Goal: Transaction & Acquisition: Purchase product/service

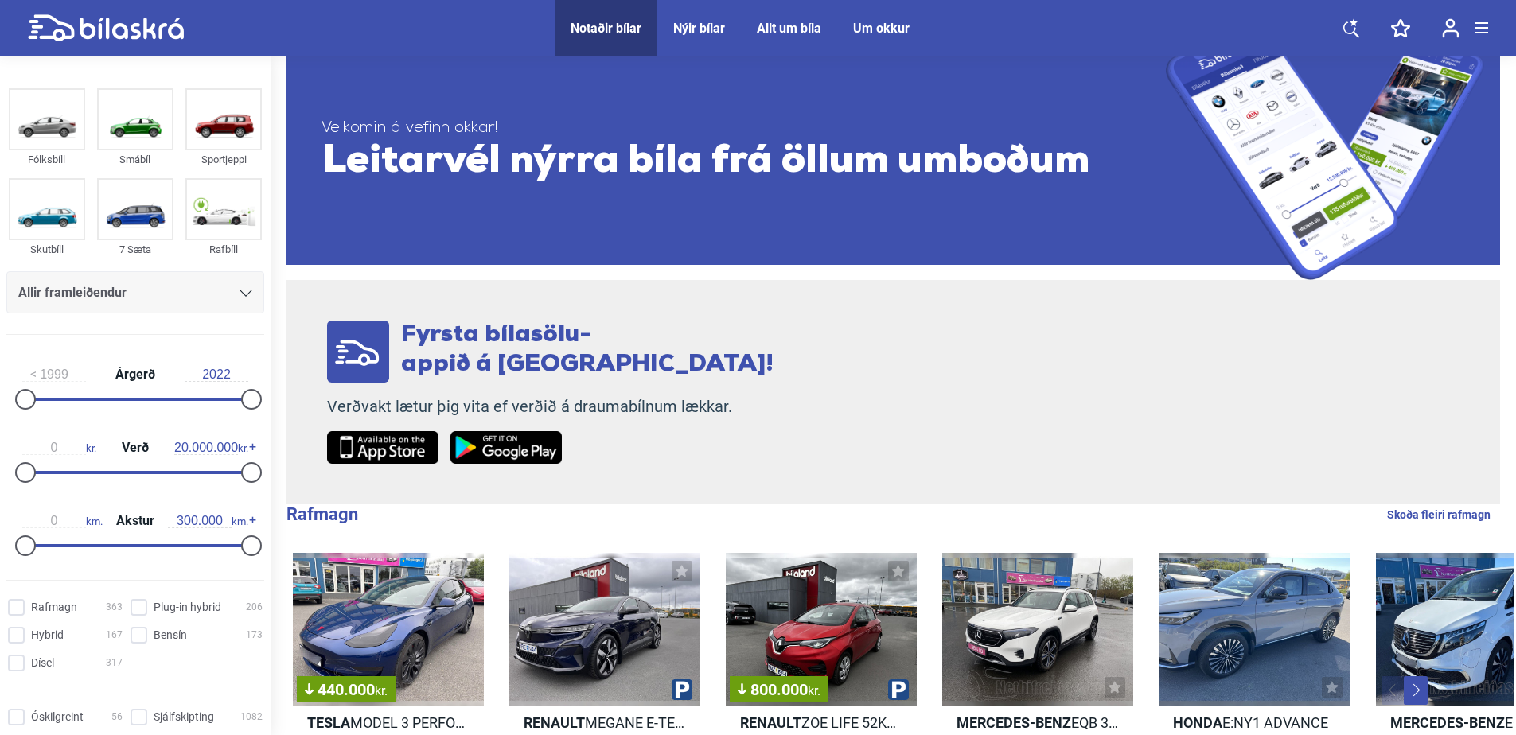
scroll to position [80, 0]
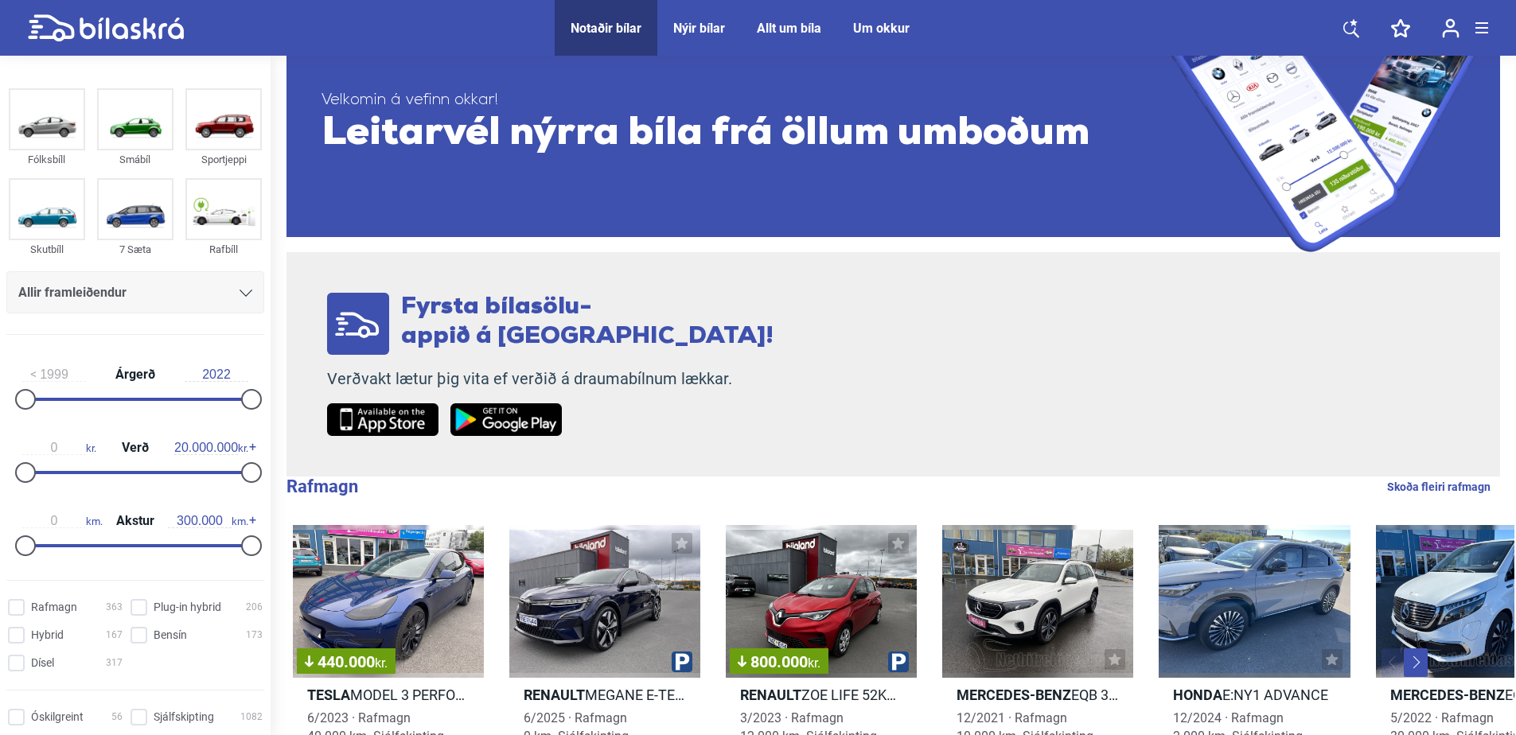
click at [216, 228] on img at bounding box center [223, 209] width 73 height 59
checkbox input "true"
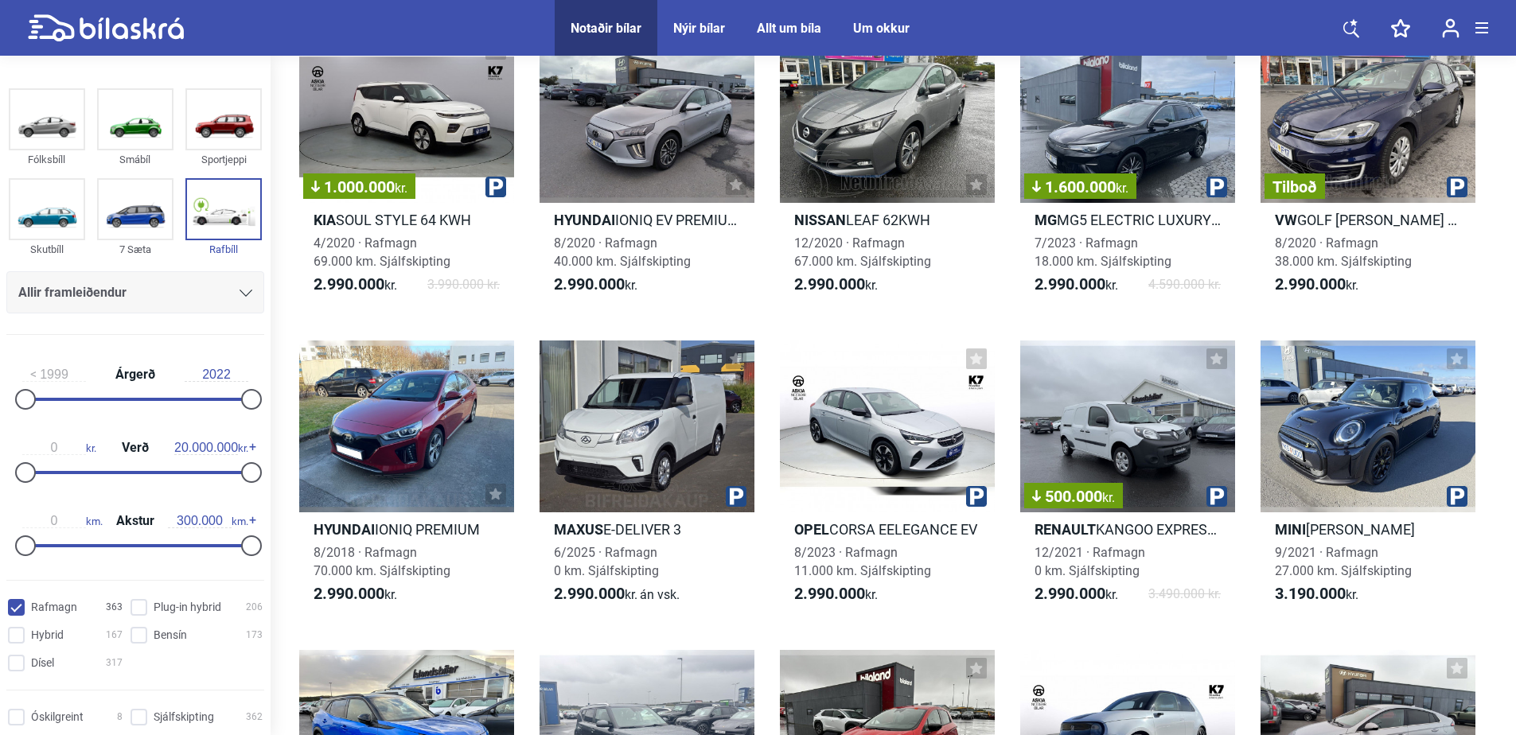
click at [68, 291] on span "Allir framleiðendur" at bounding box center [72, 293] width 108 height 22
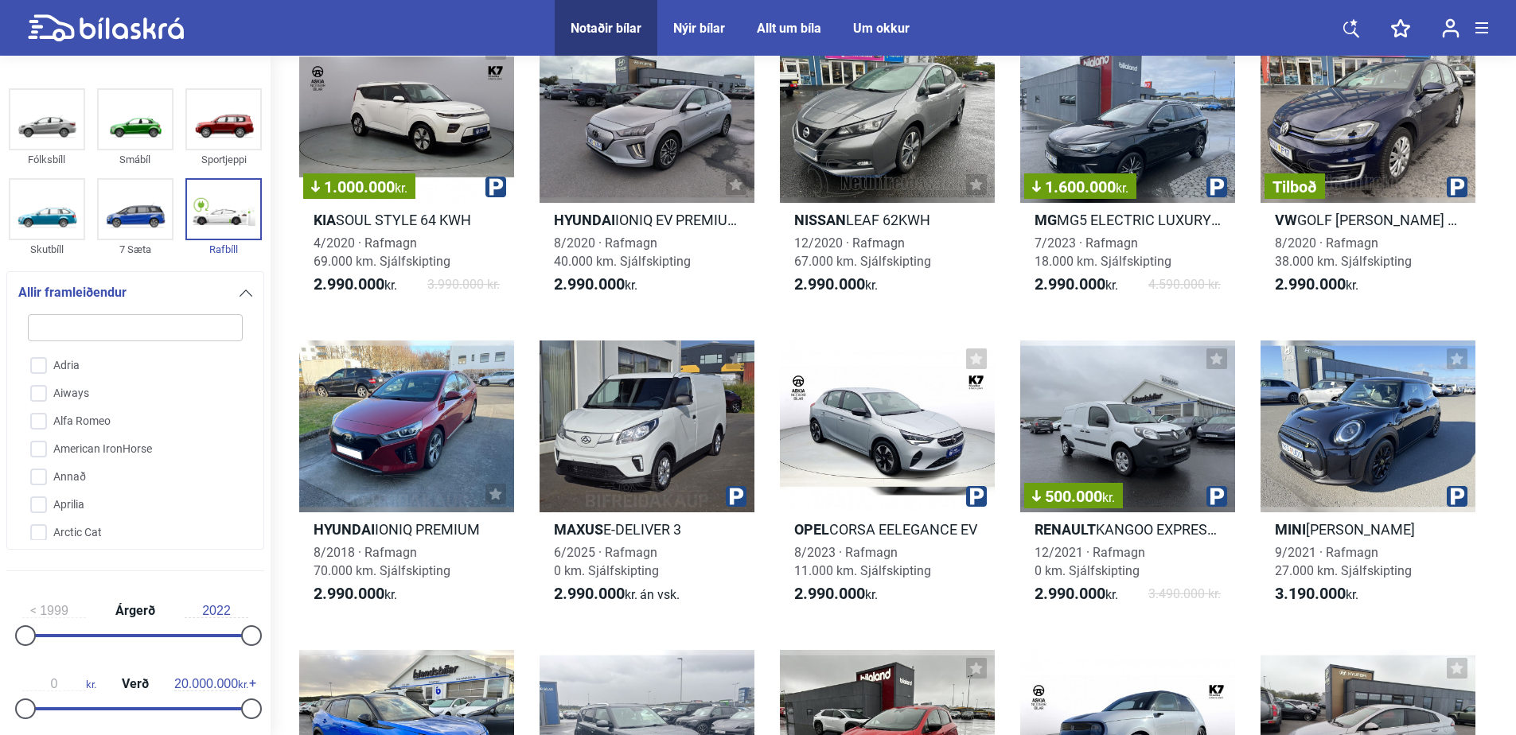
scroll to position [80, 0]
type input "x"
checkbox input "false"
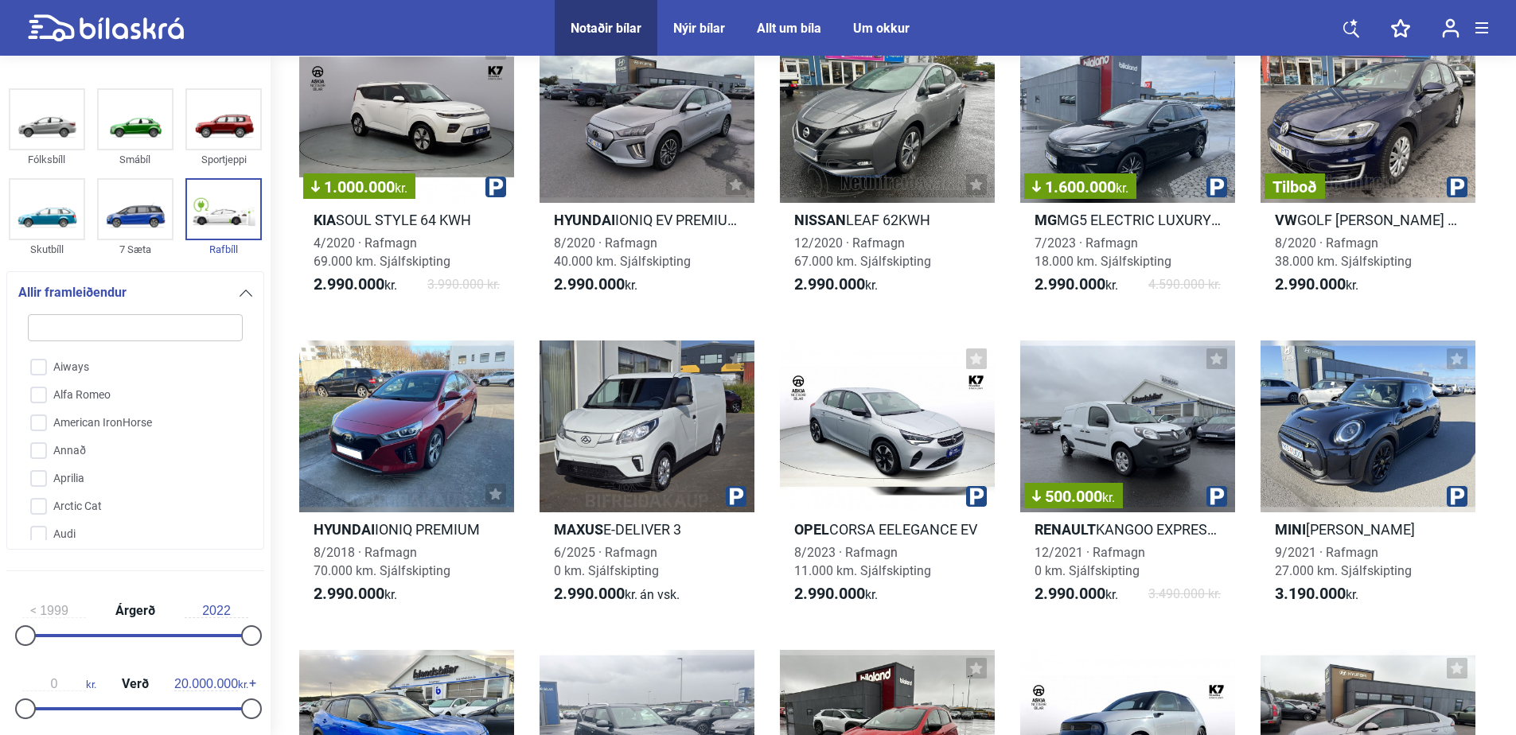
checkbox input "false"
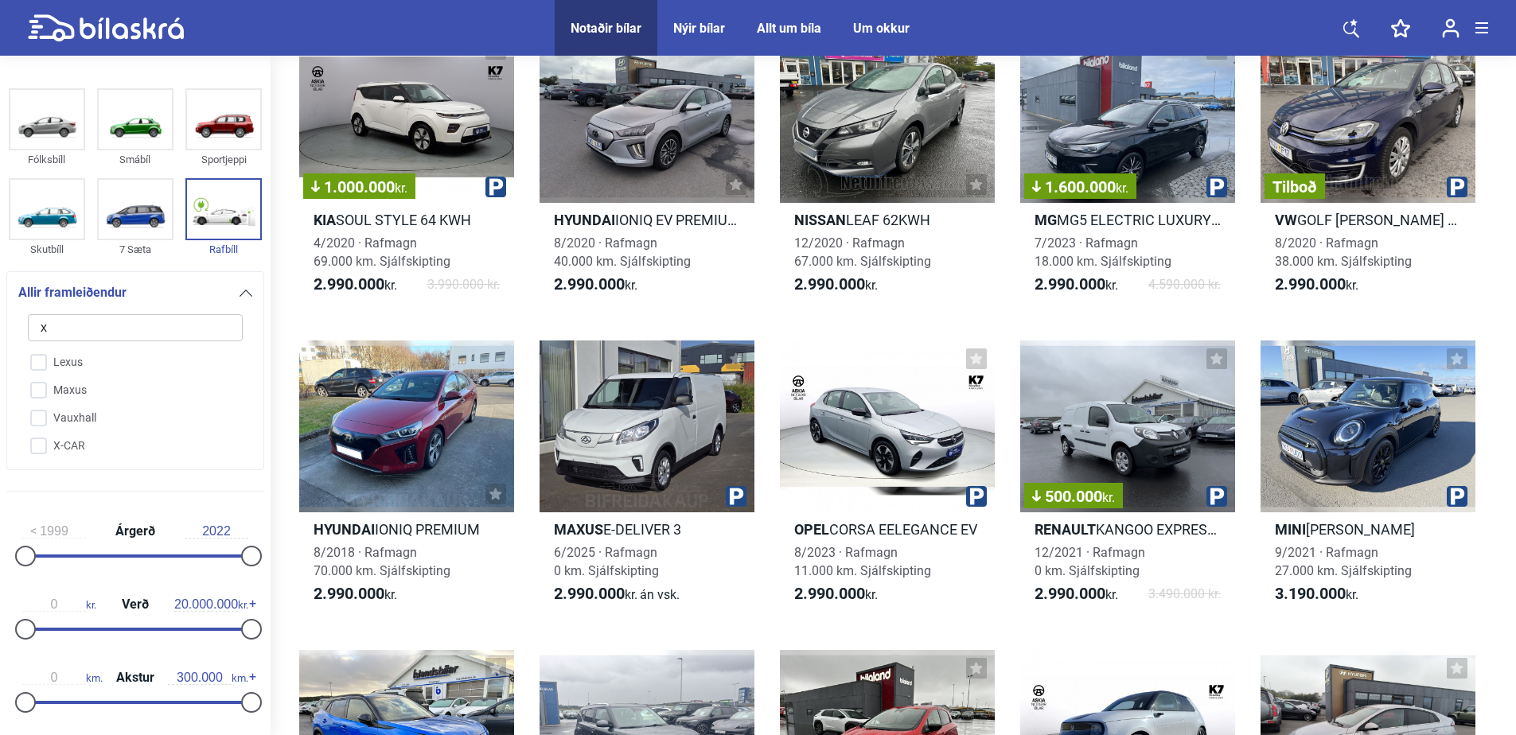
type input "xp"
checkbox input "false"
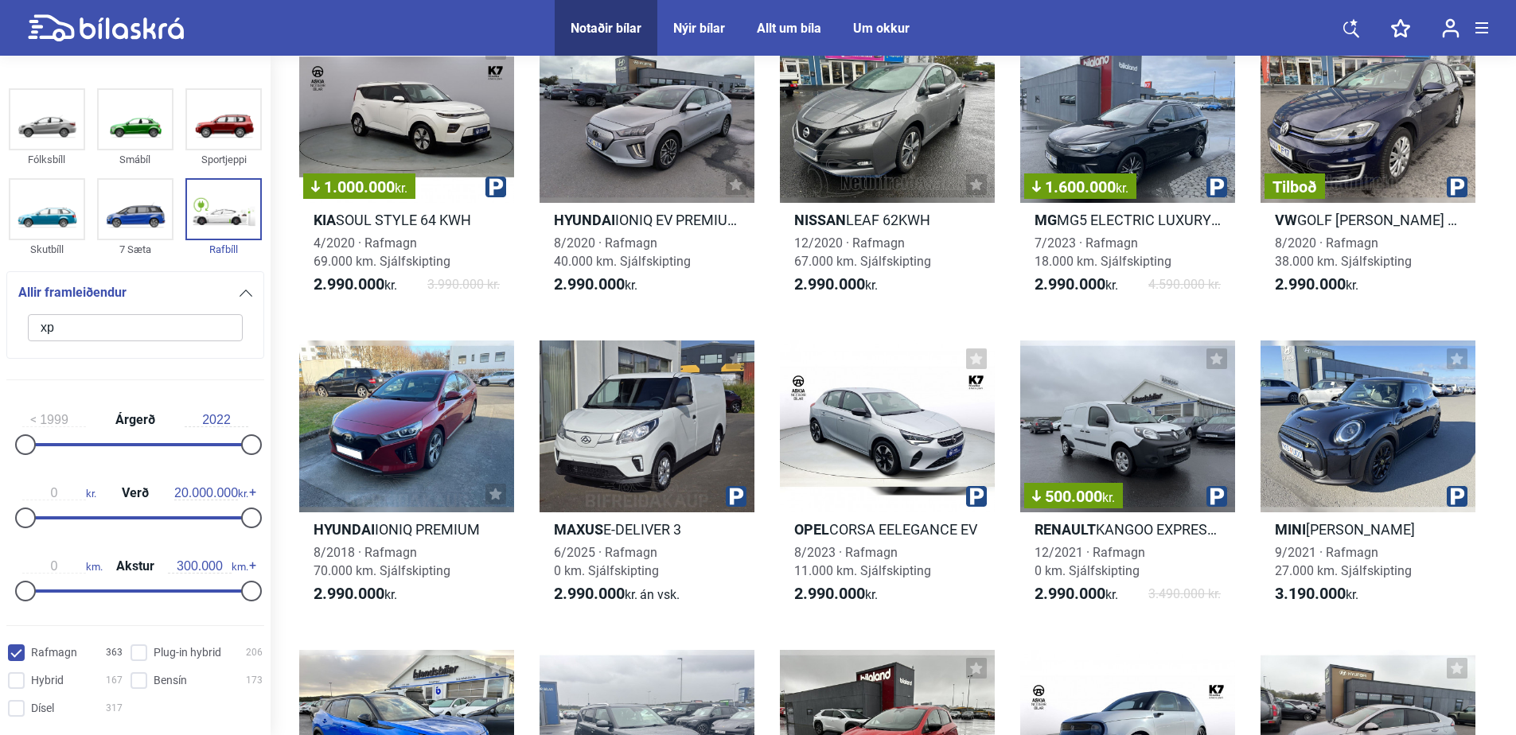
scroll to position [0, 0]
type input "x"
checkbox input "false"
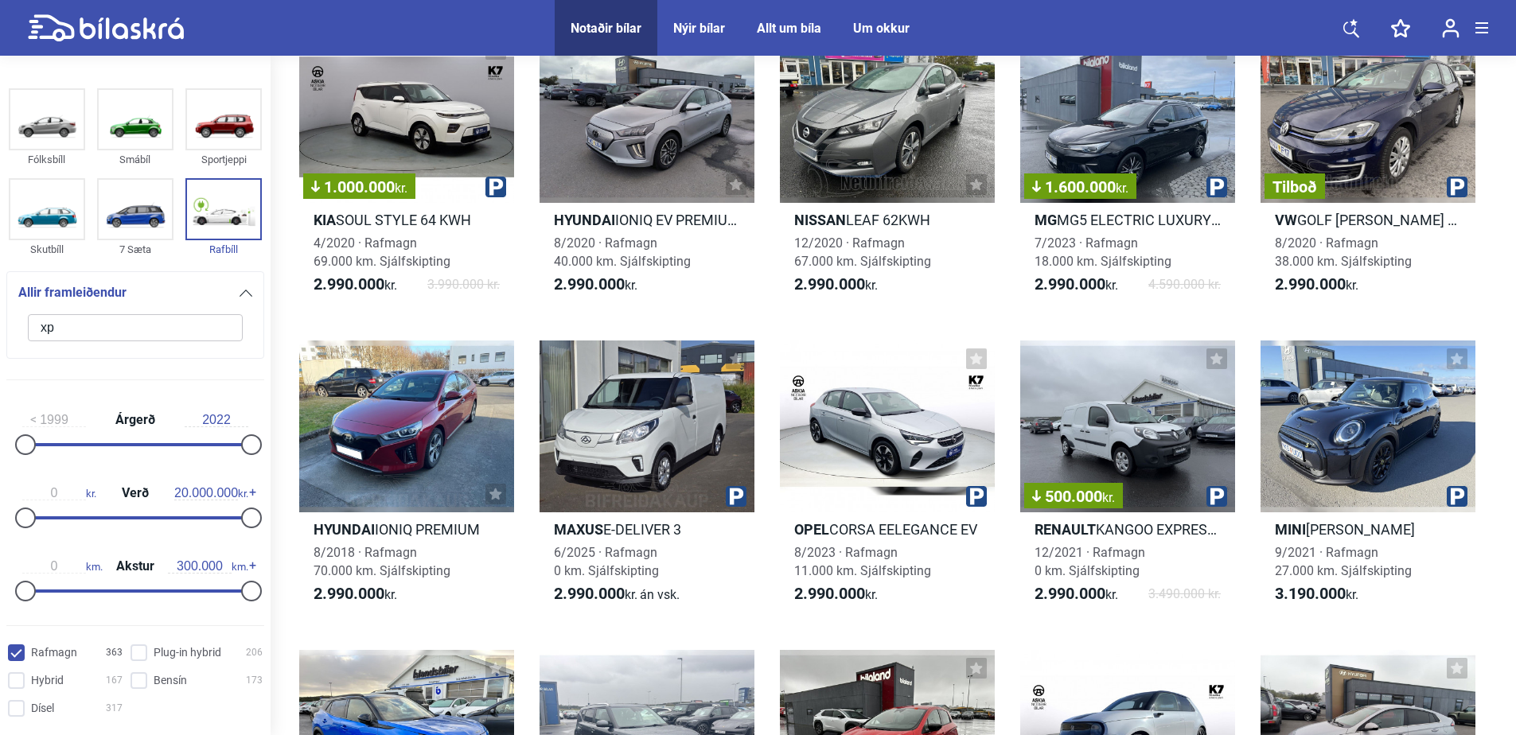
checkbox input "false"
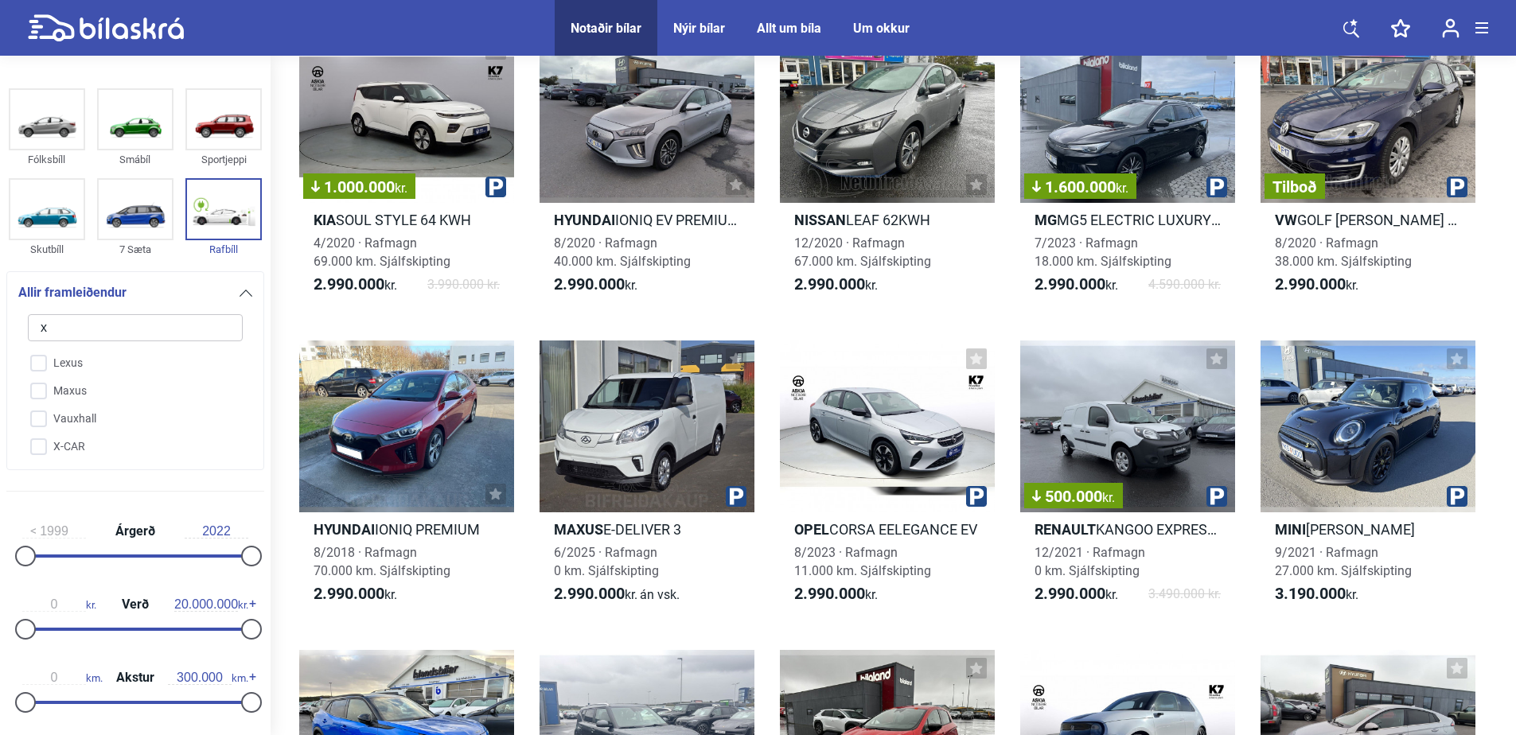
checkbox input "false"
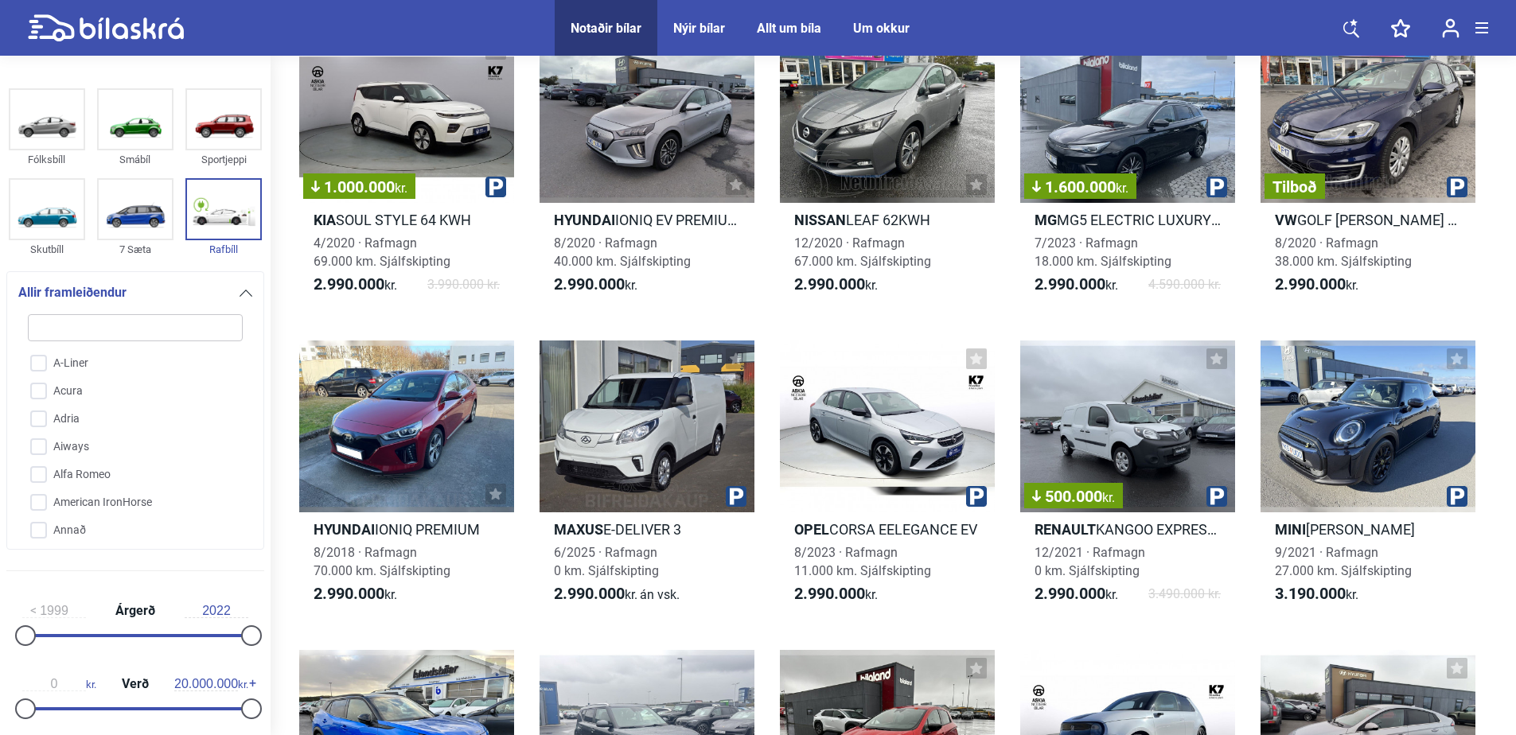
type input "a"
checkbox input "false"
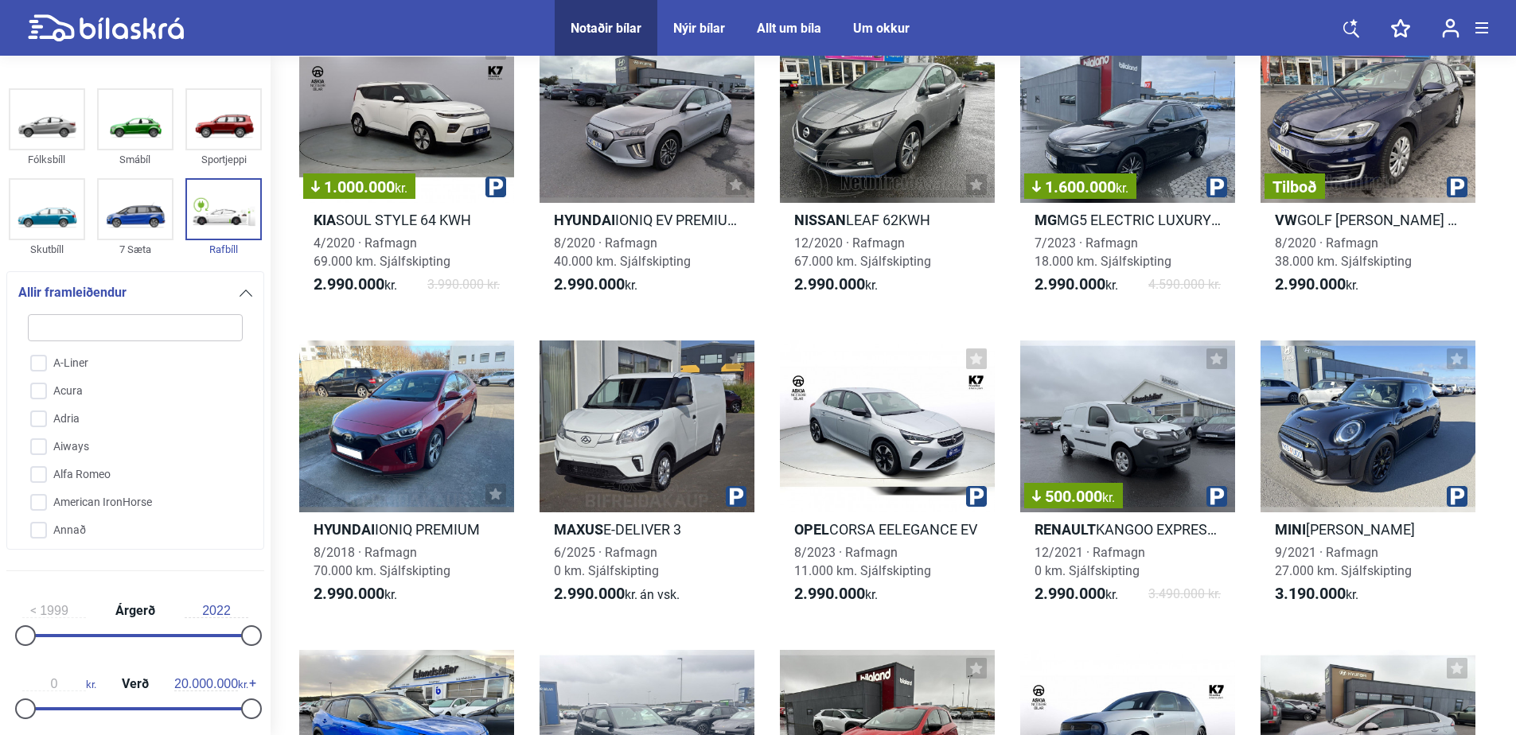
checkbox input "false"
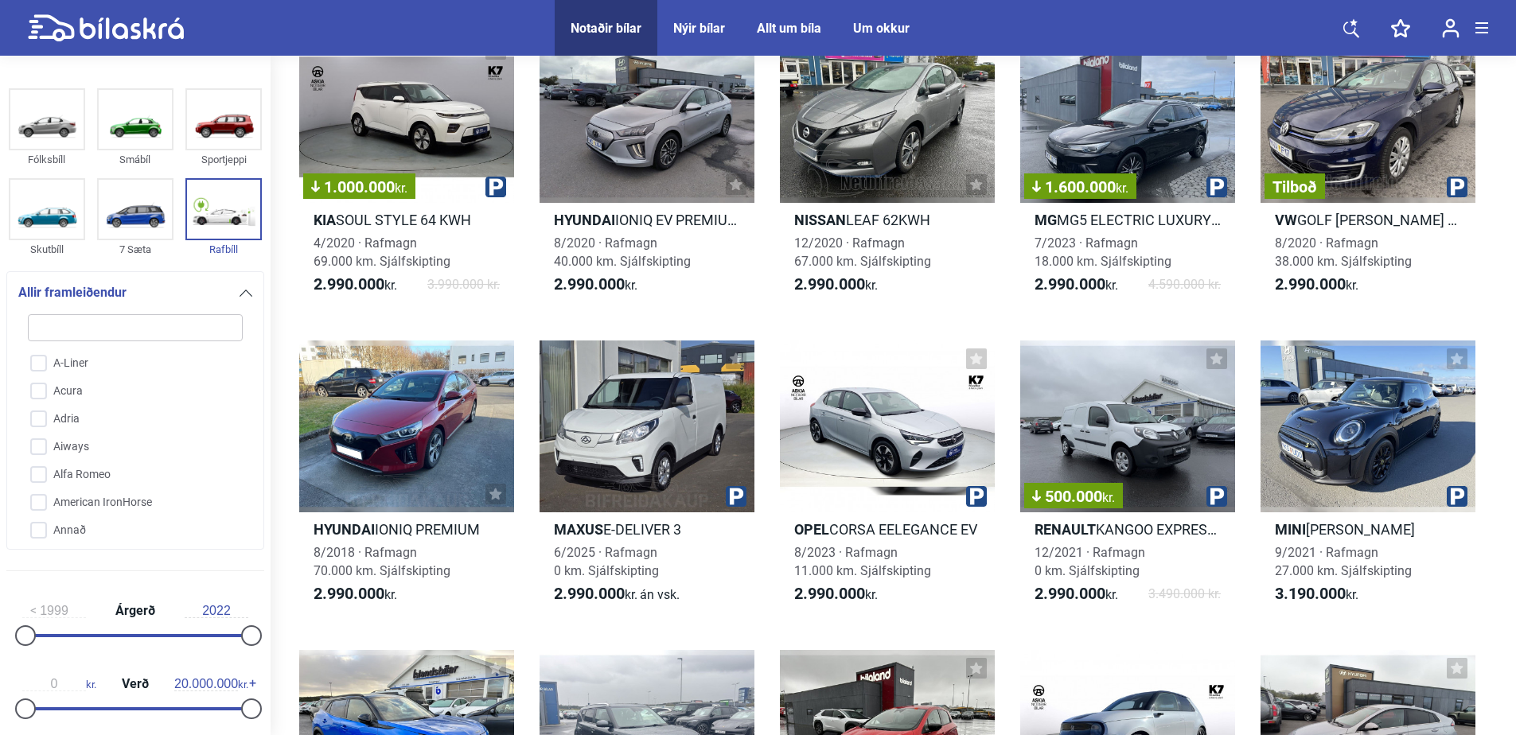
checkbox input "false"
type input "au"
checkbox input "false"
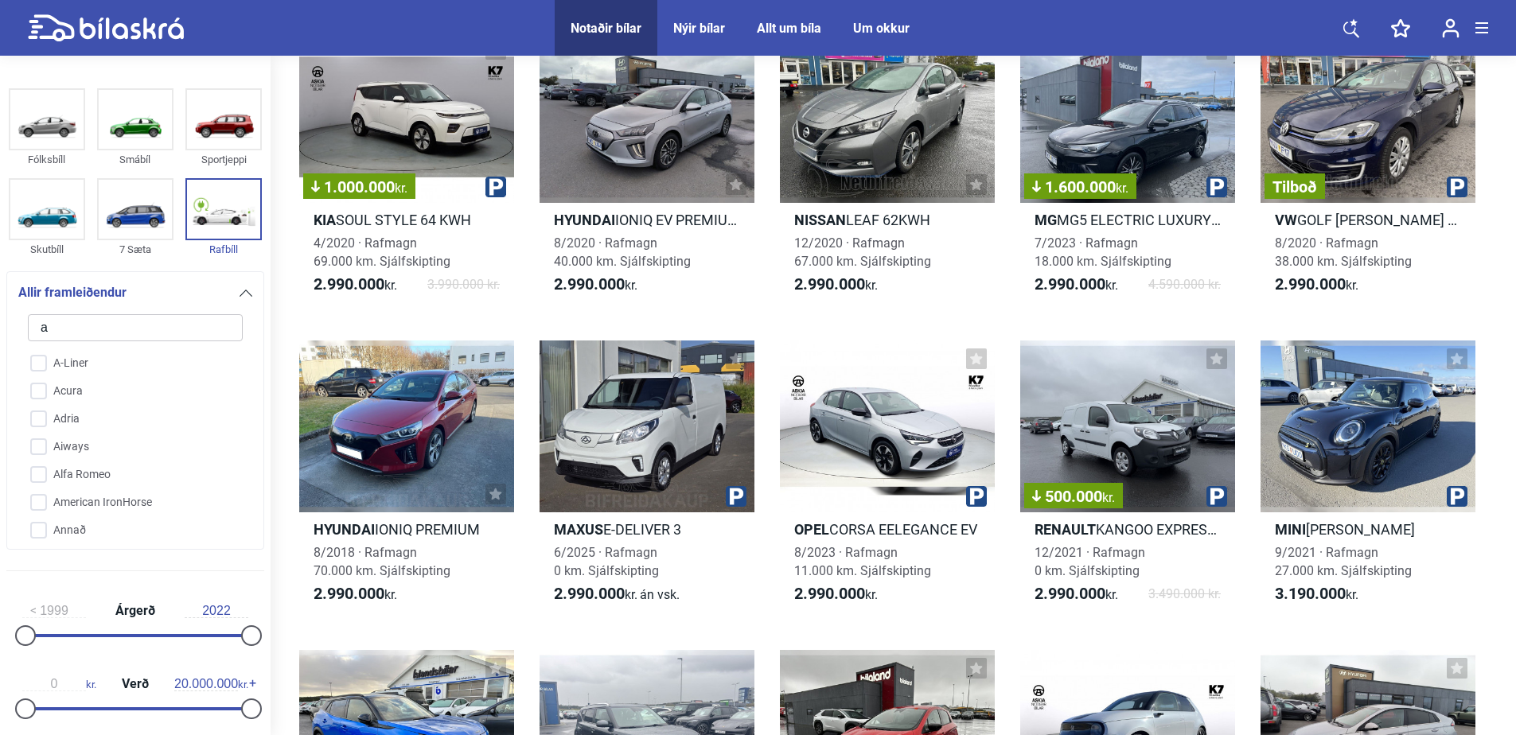
checkbox input "false"
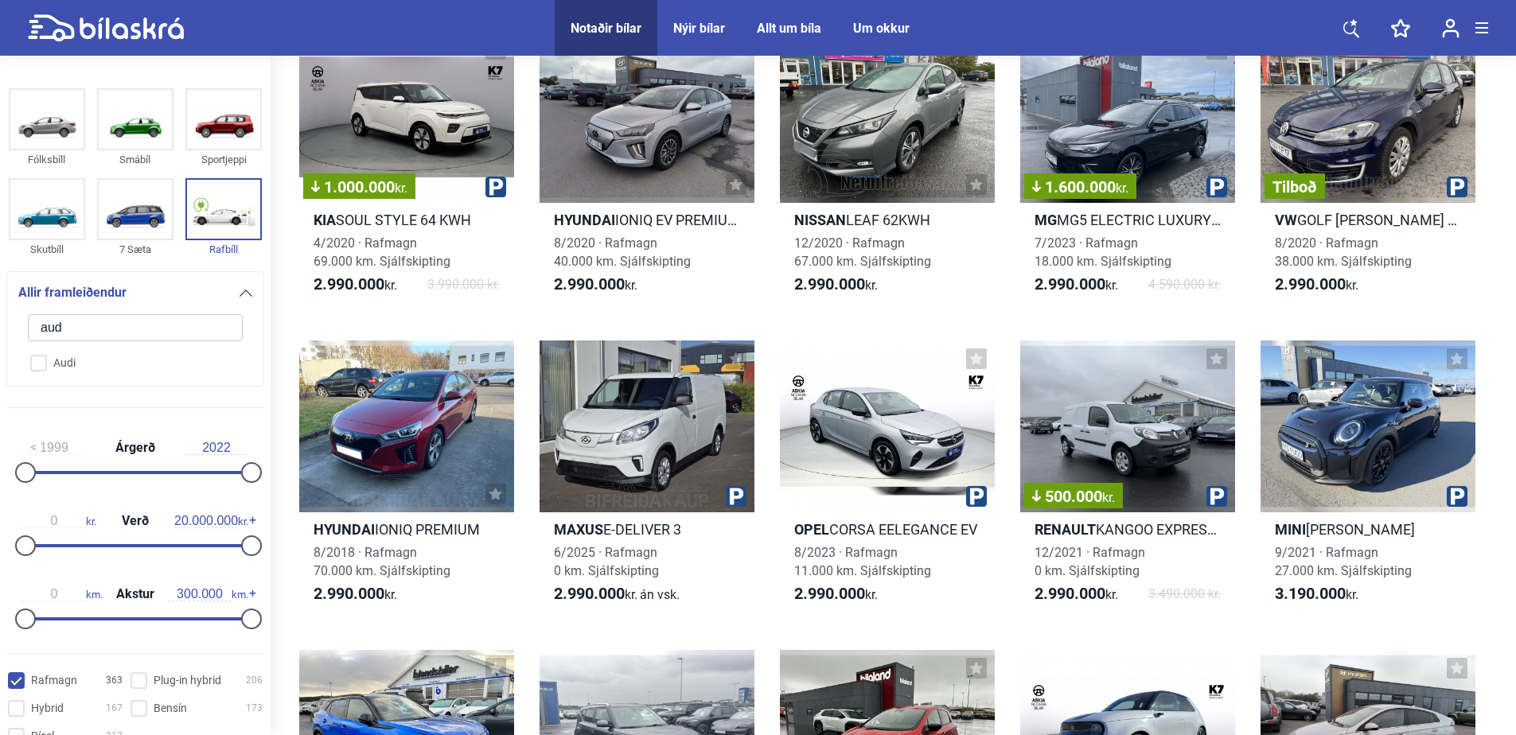
type input "aud"
click at [33, 364] on input "Audi" at bounding box center [125, 364] width 216 height 28
checkbox input "true"
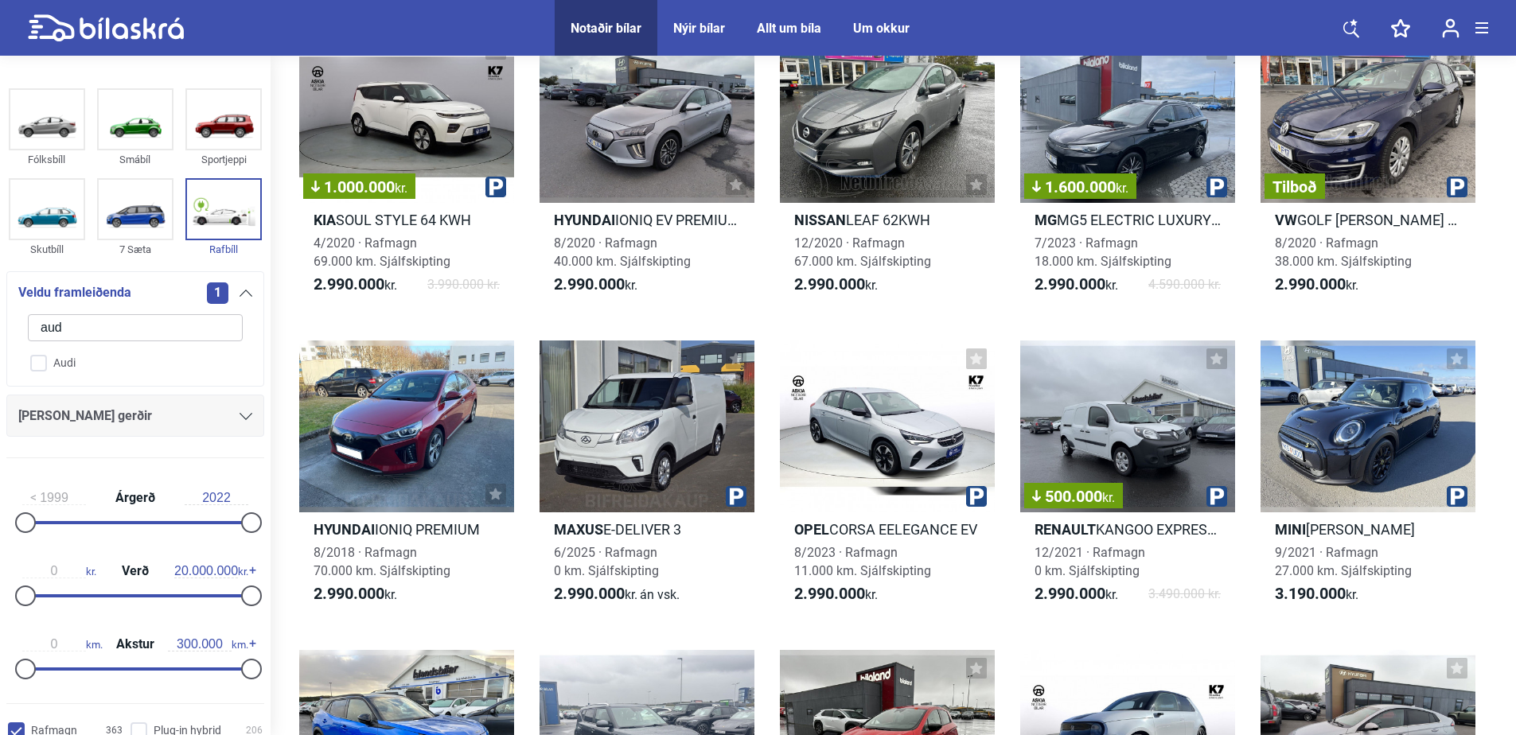
checkbox input "false"
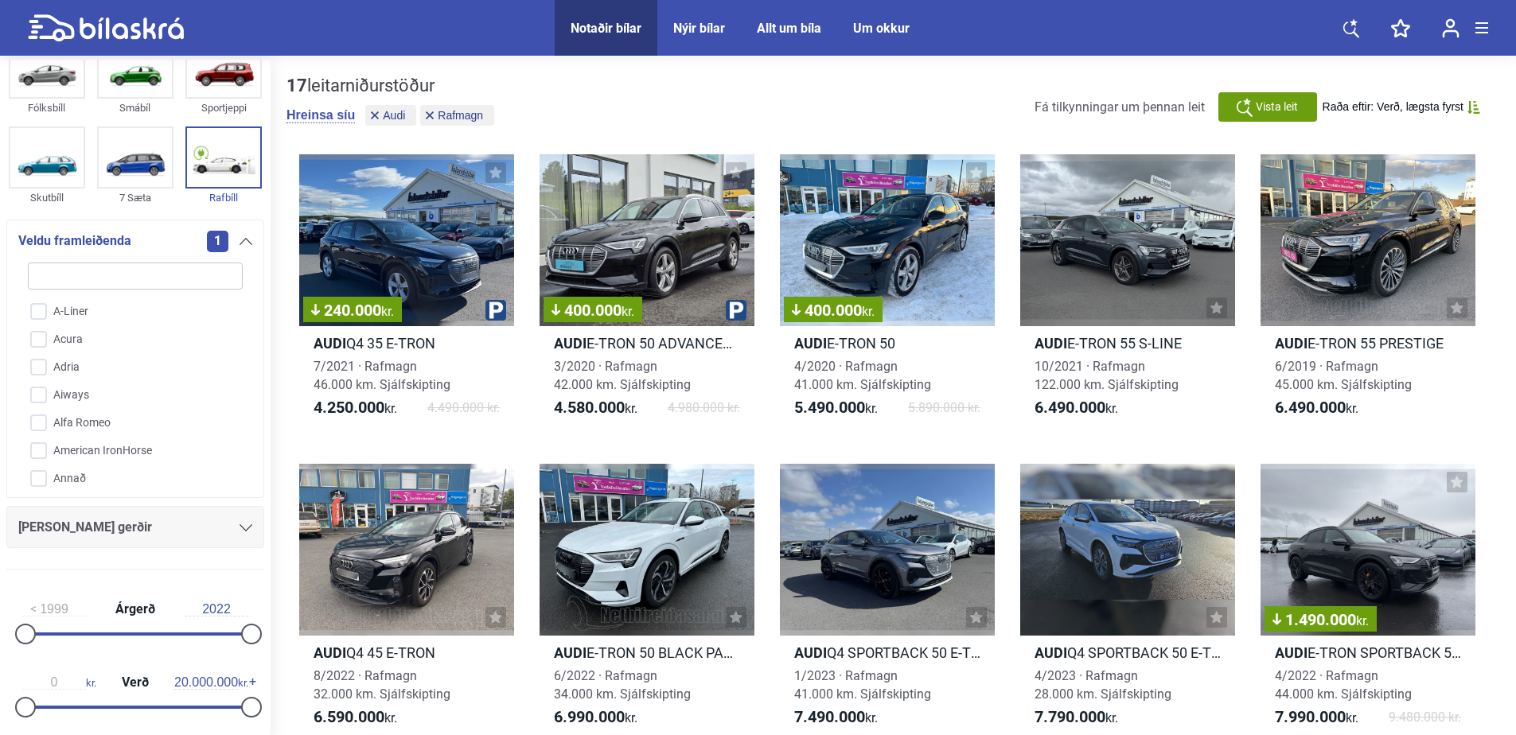
scroll to position [80, 0]
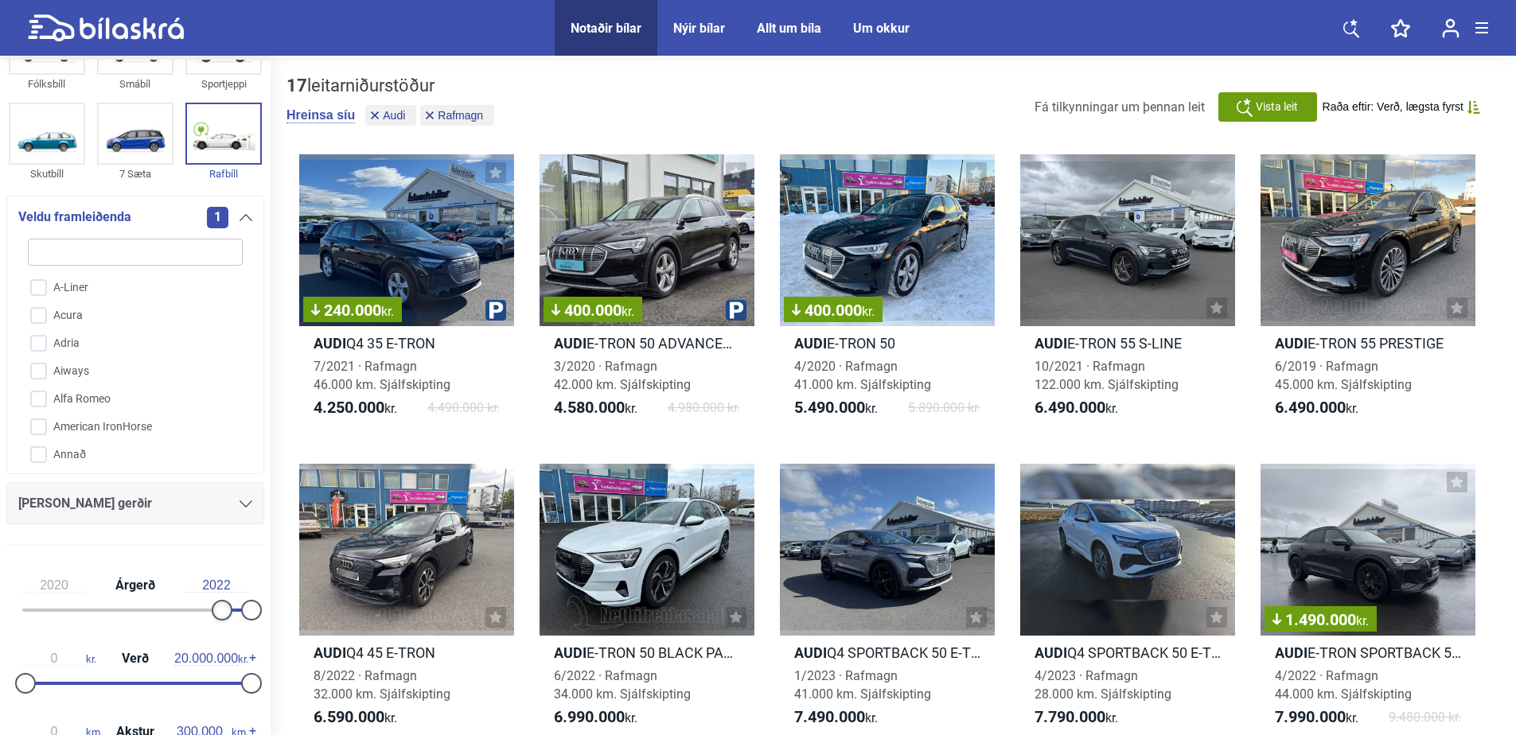
type input "2021"
drag, startPoint x: 25, startPoint y: 610, endPoint x: 259, endPoint y: 611, distance: 233.9
click at [259, 611] on div "2021 Árgerð 2022 0 kr. Verð 20.000.000 kr. 0 km. Akstur 300.000 km." at bounding box center [135, 669] width 271 height 220
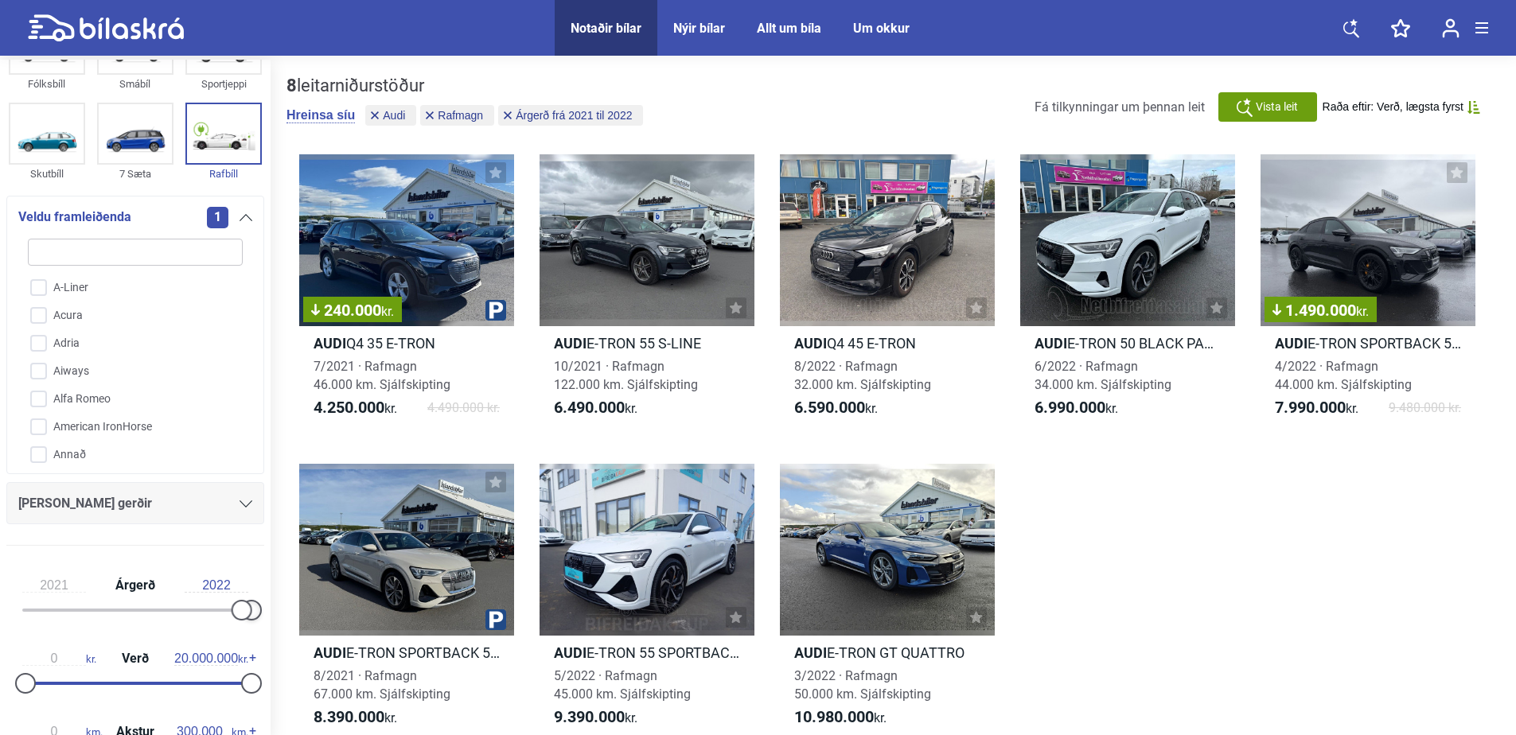
drag, startPoint x: 250, startPoint y: 612, endPoint x: 298, endPoint y: 611, distance: 47.7
click at [298, 611] on div "Fólksbíll Smábíl Sportjeppi Skutbíll 7 Sæta Rafbíll Veldu framleiðenda 1 A-Line…" at bounding box center [758, 417] width 1516 height 714
click at [251, 571] on div "2021 Árgerð 2022" at bounding box center [135, 595] width 258 height 73
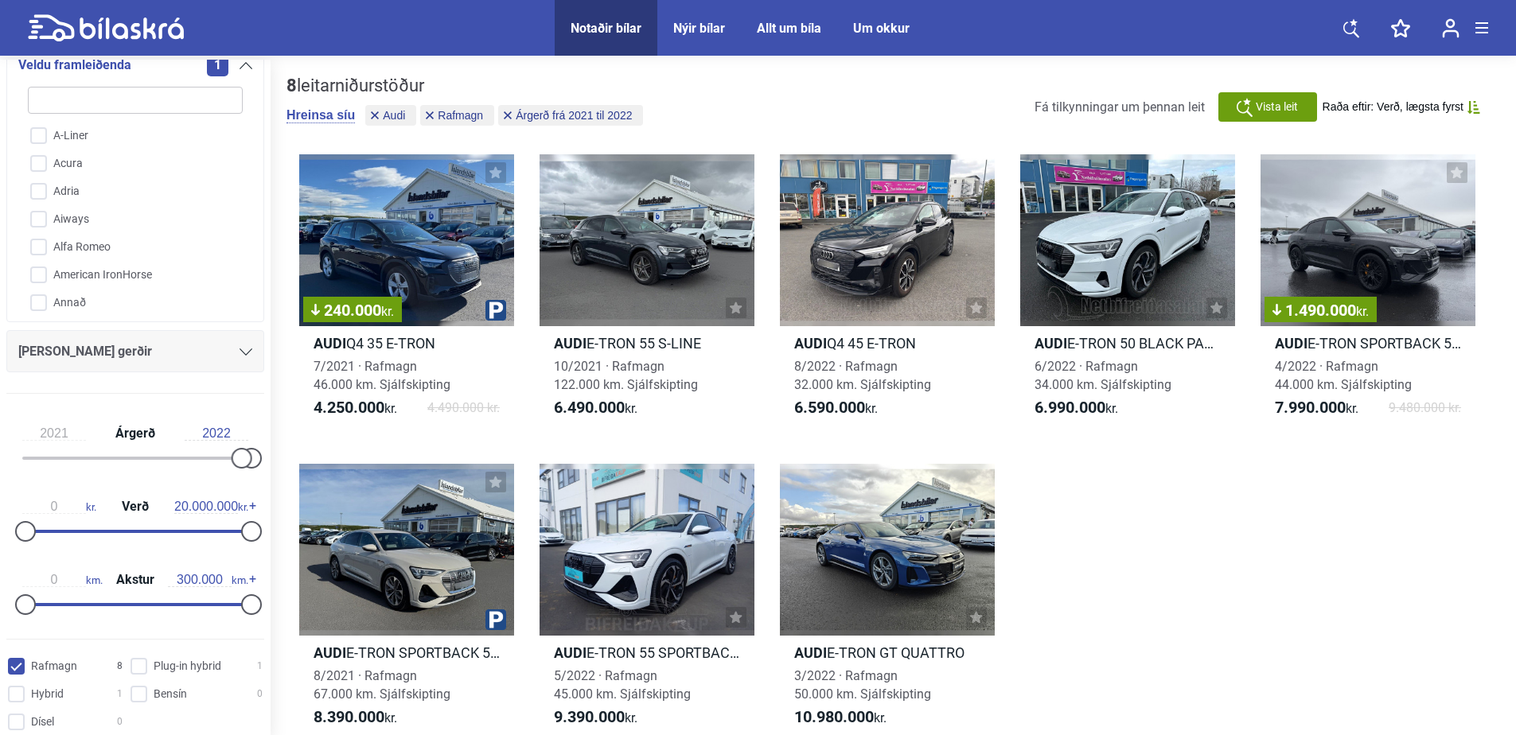
scroll to position [239, 0]
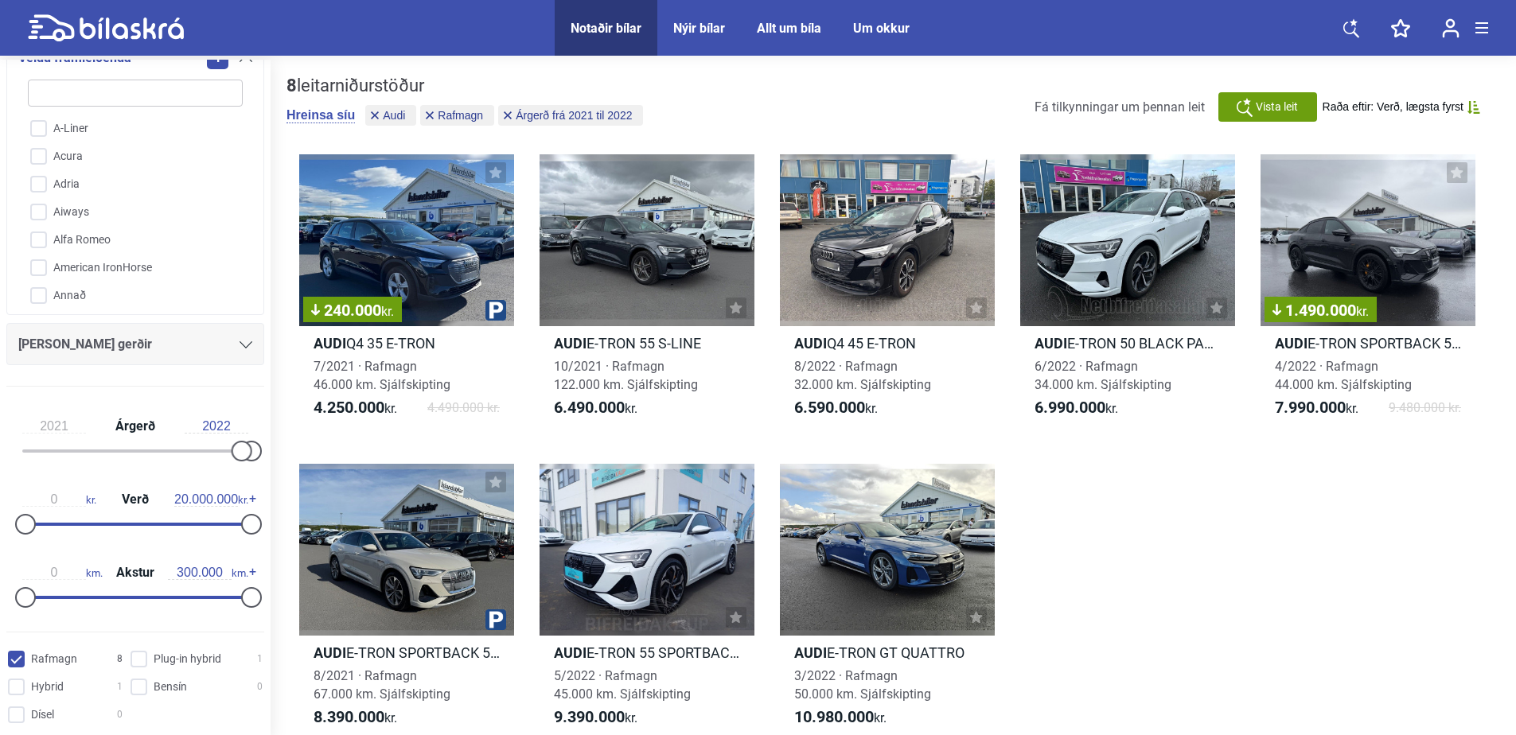
click at [1149, 294] on div at bounding box center [1127, 240] width 215 height 172
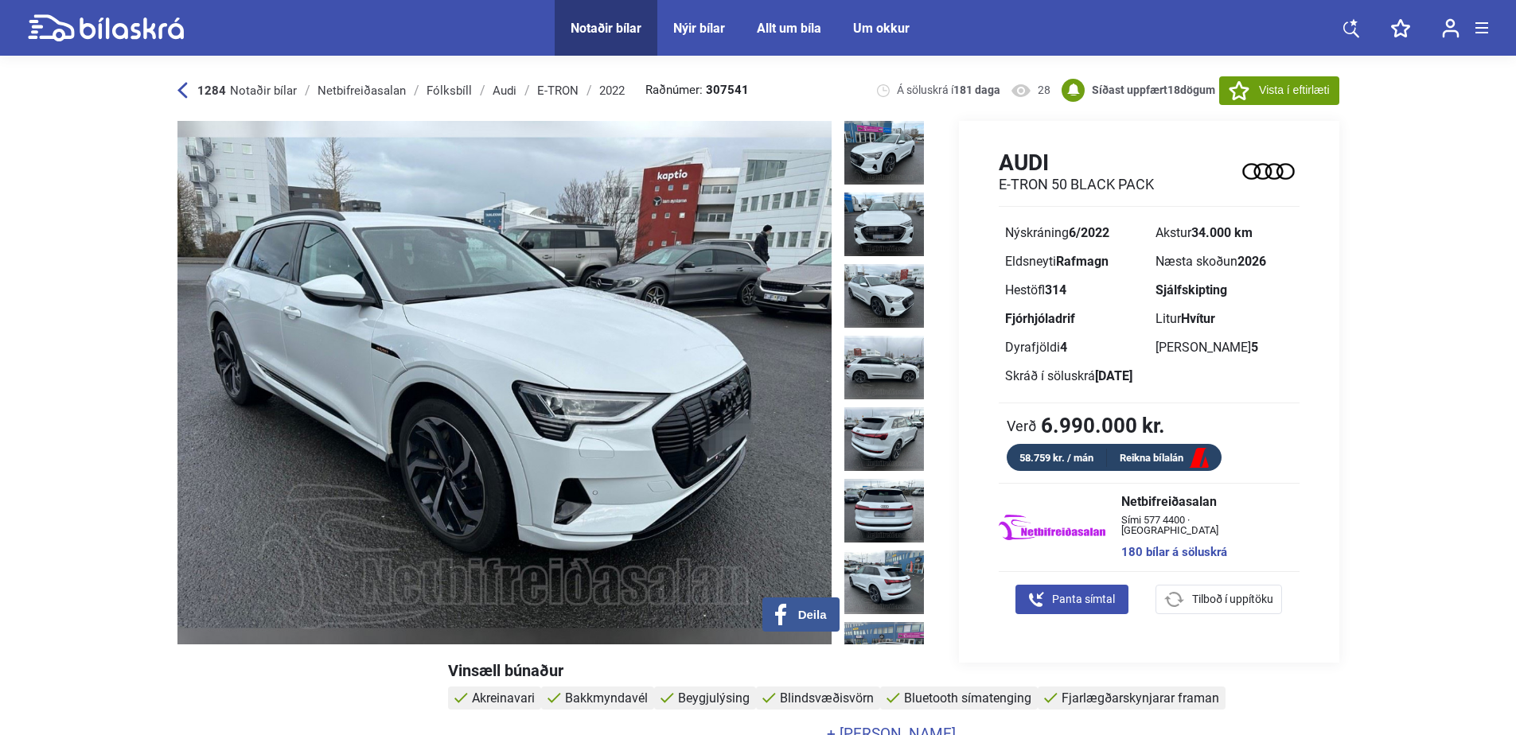
click at [874, 272] on img at bounding box center [884, 296] width 80 height 64
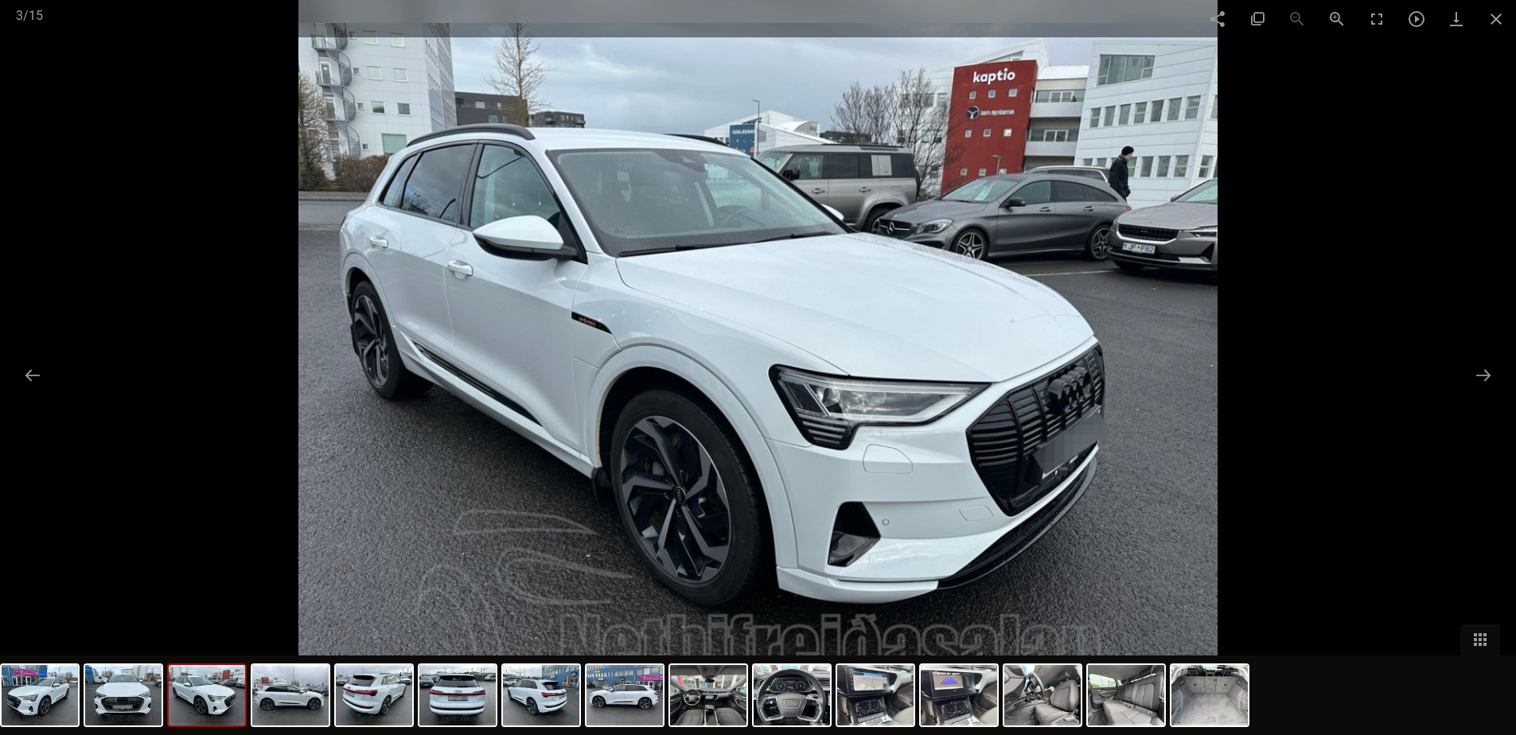
click at [1480, 377] on button at bounding box center [1482, 375] width 33 height 31
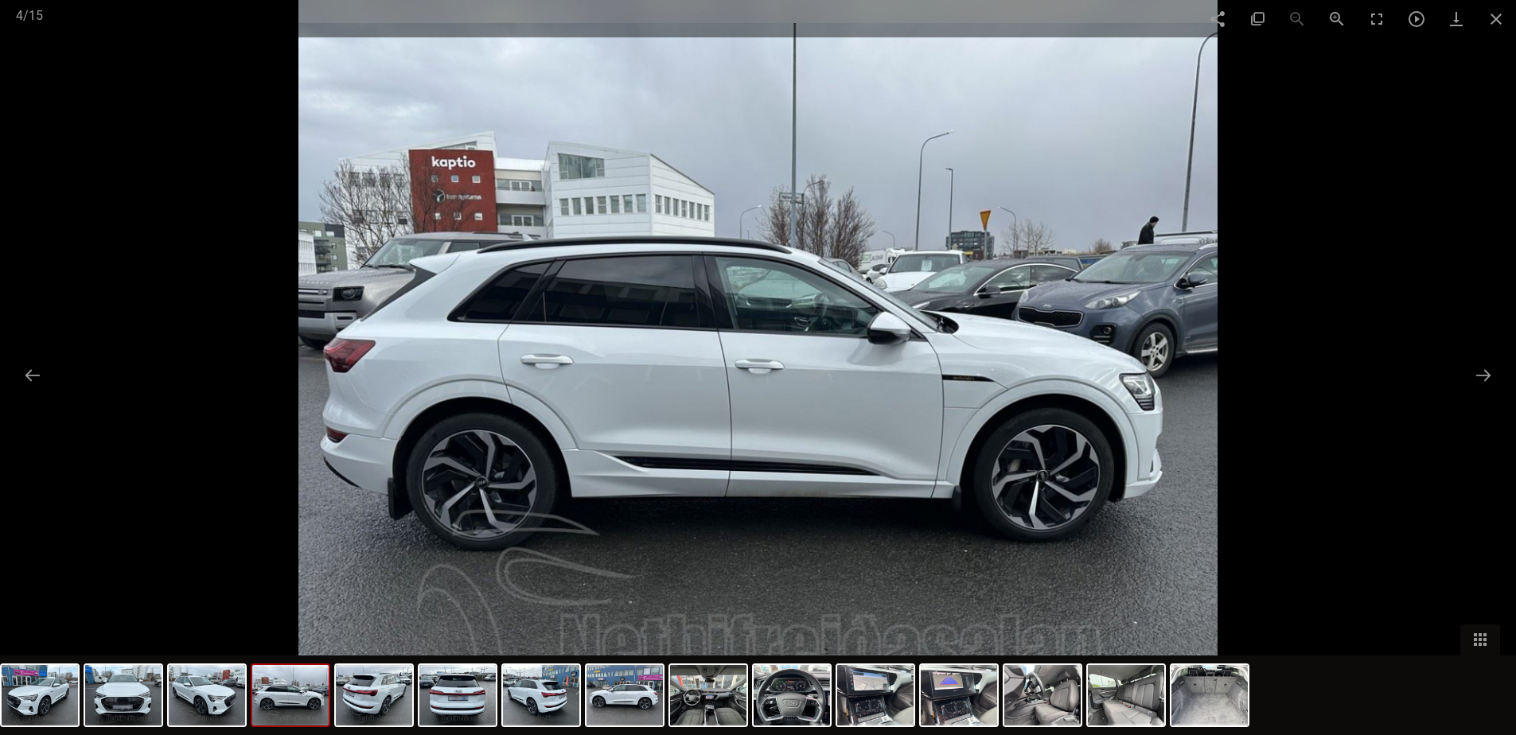
click at [1480, 377] on button at bounding box center [1482, 375] width 33 height 31
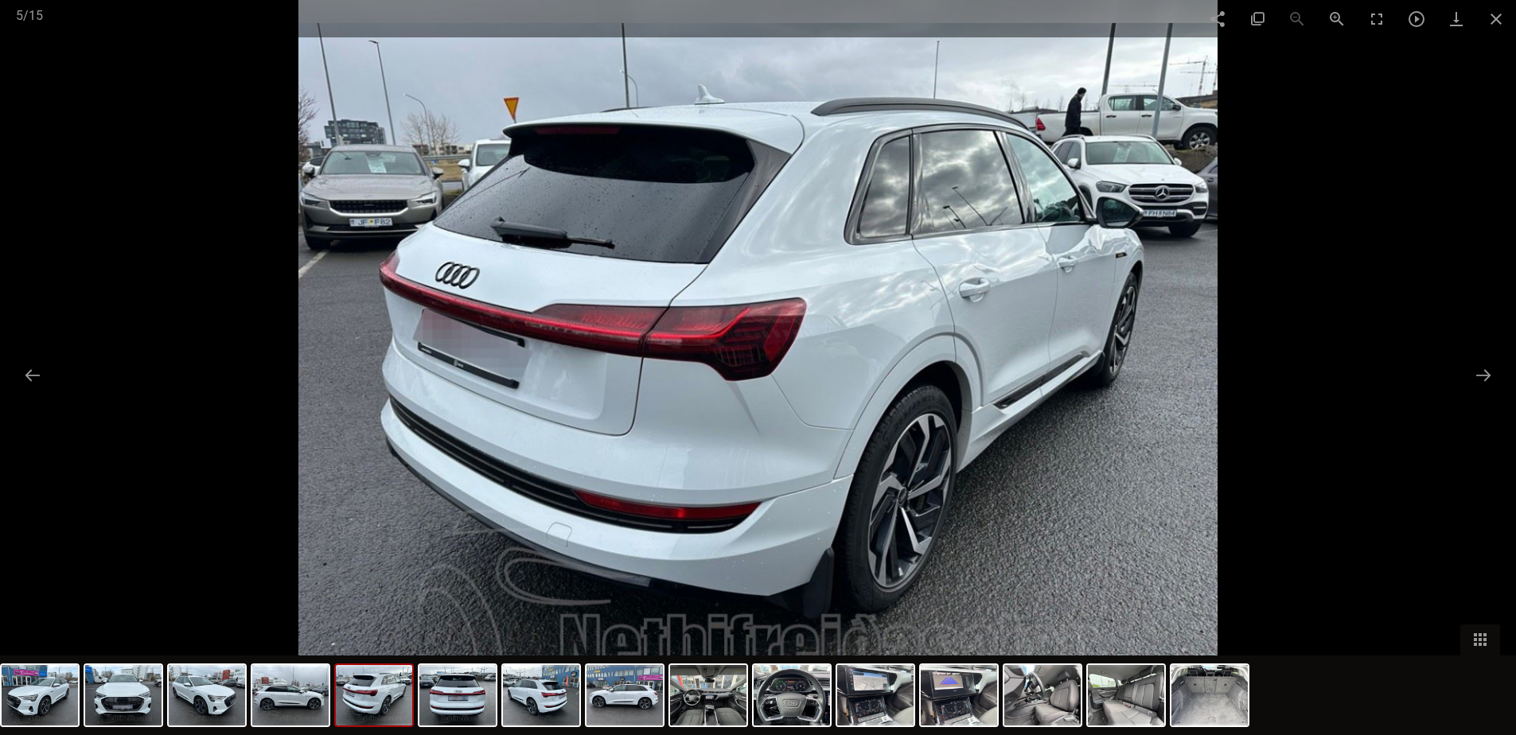
click at [1480, 377] on button at bounding box center [1482, 375] width 33 height 31
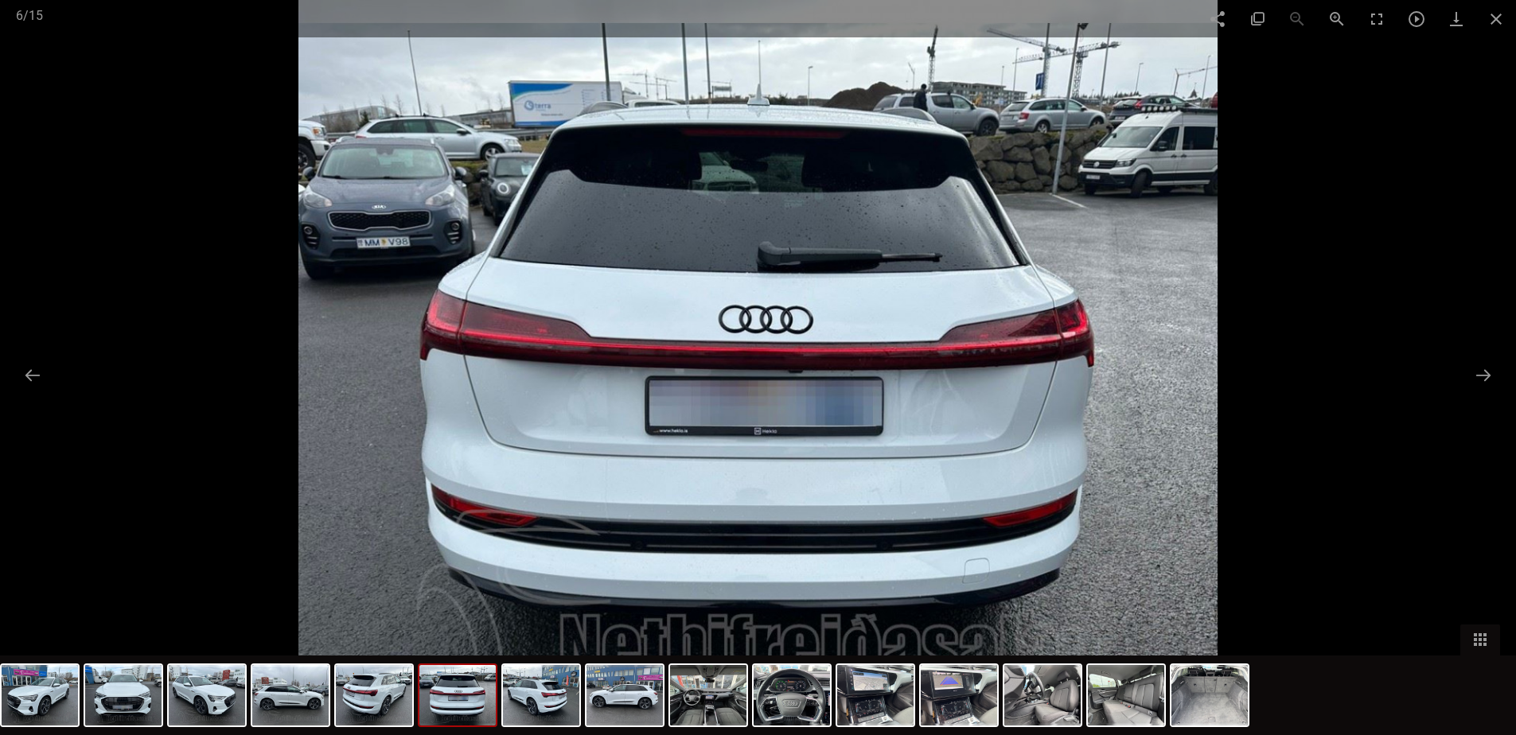
click at [1480, 377] on button at bounding box center [1482, 375] width 33 height 31
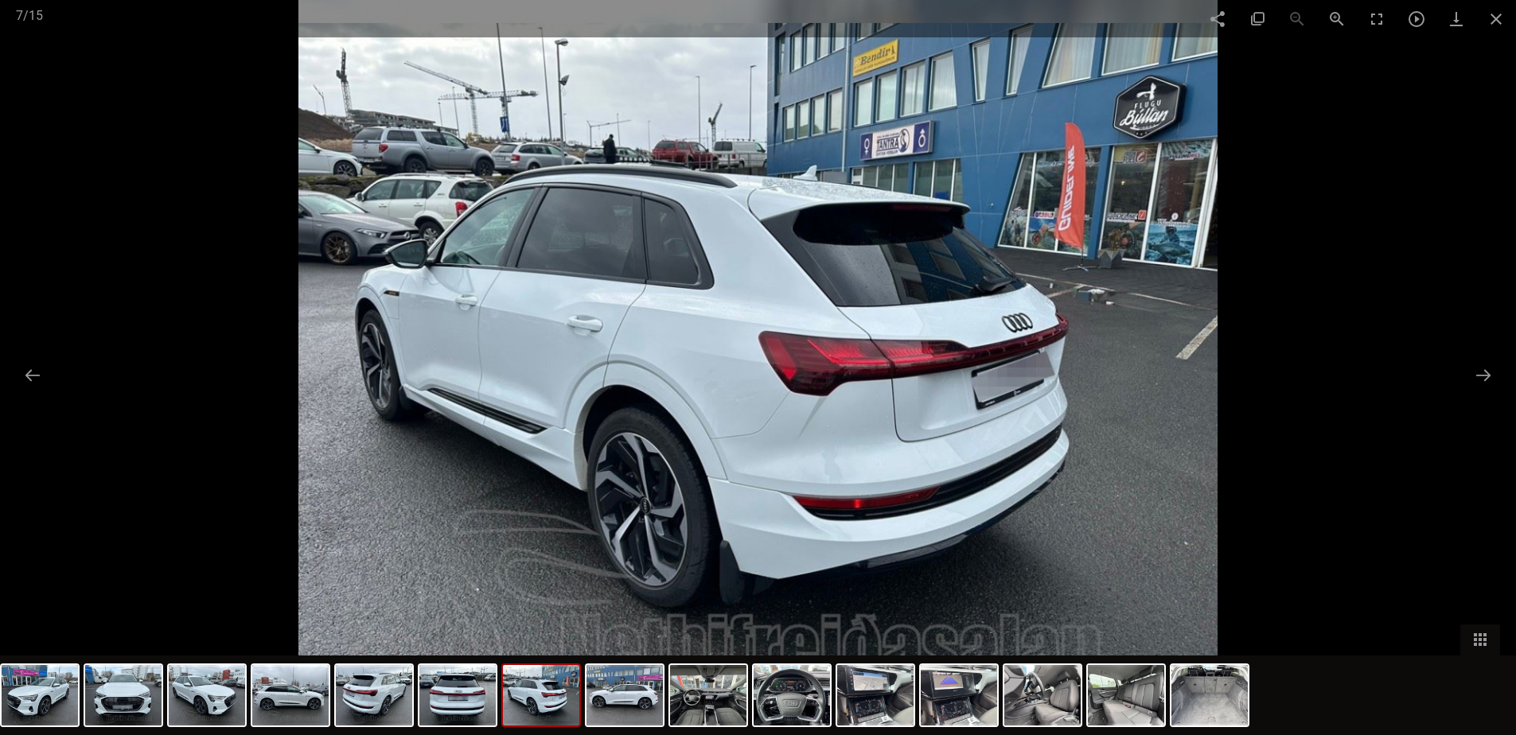
click at [1480, 377] on button at bounding box center [1482, 375] width 33 height 31
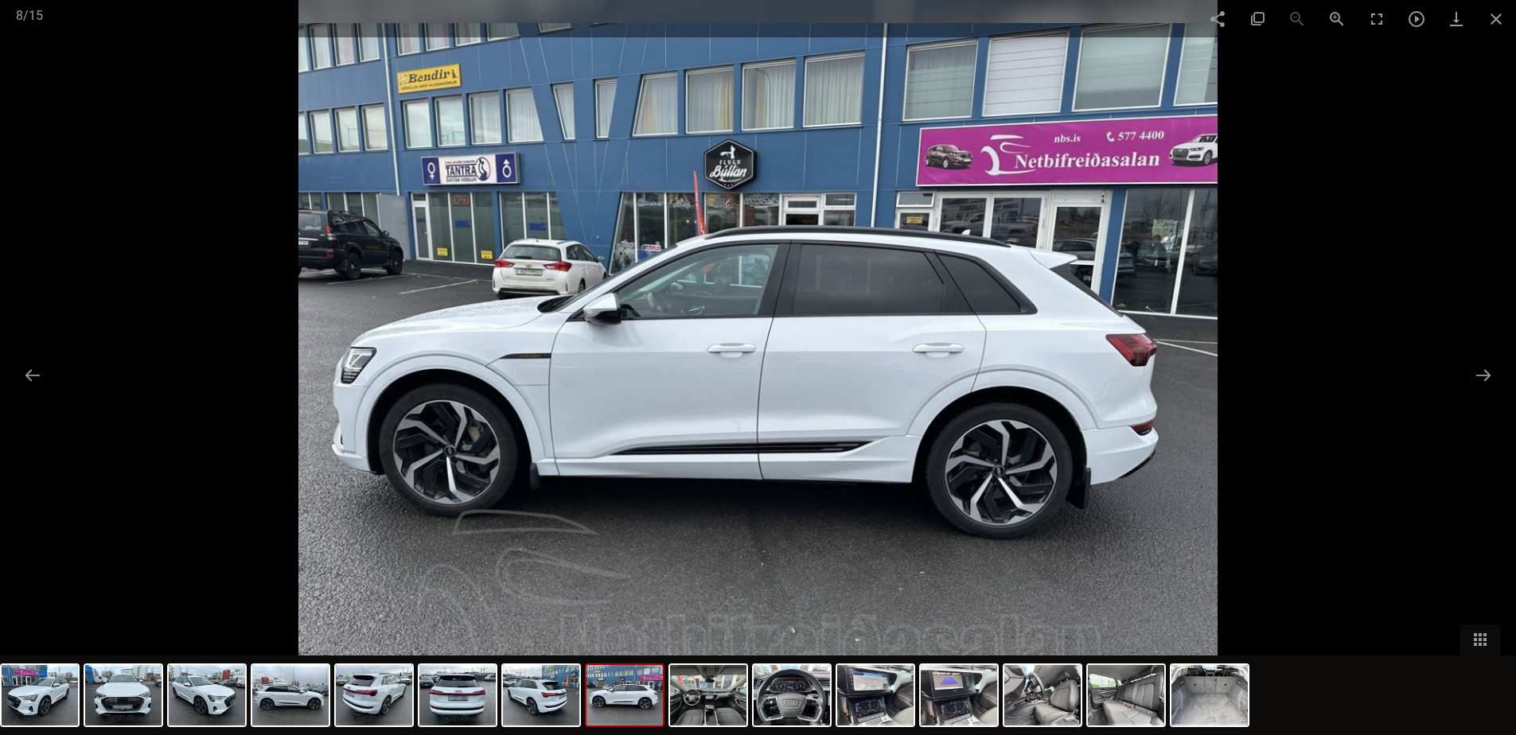
click at [1480, 377] on button at bounding box center [1482, 375] width 33 height 31
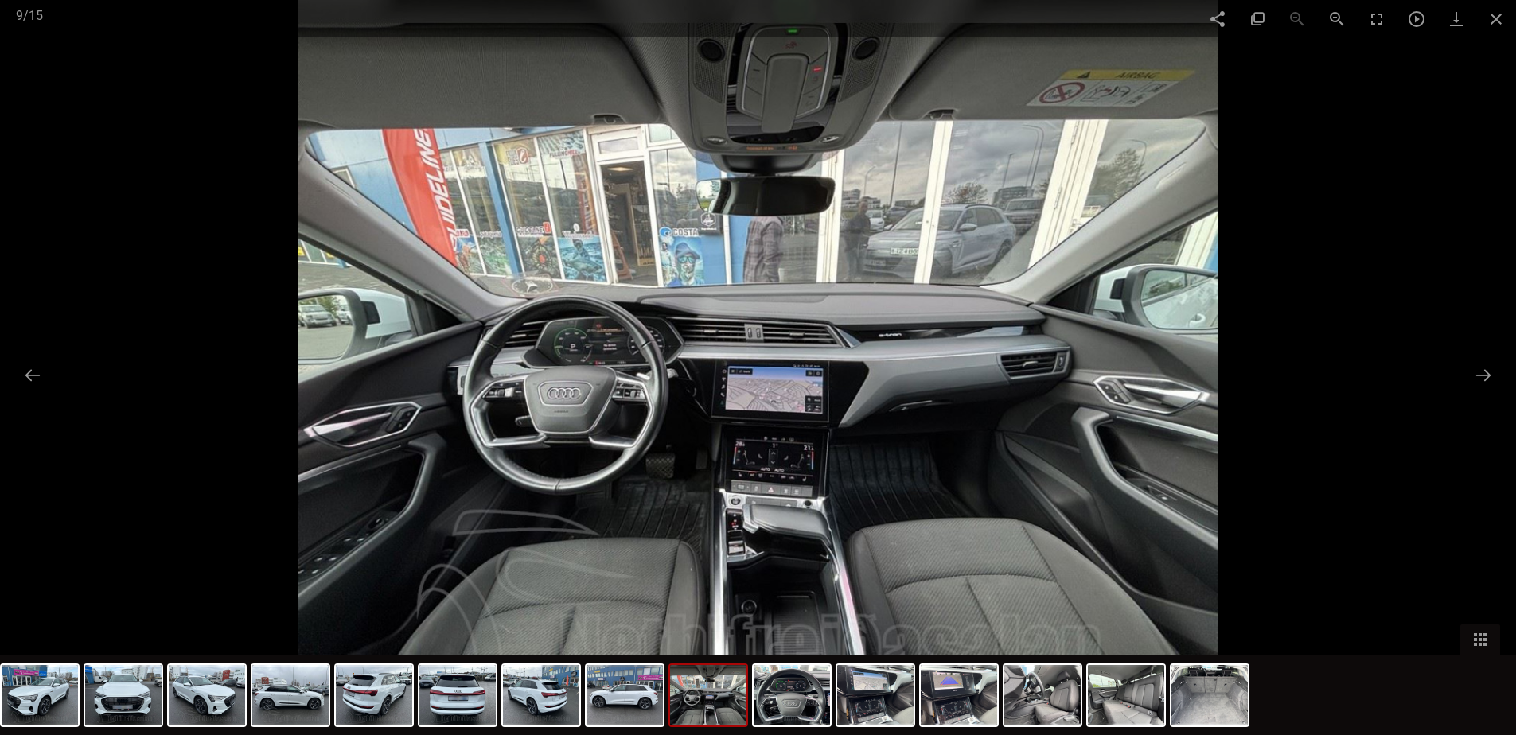
click at [1480, 377] on button at bounding box center [1482, 375] width 33 height 31
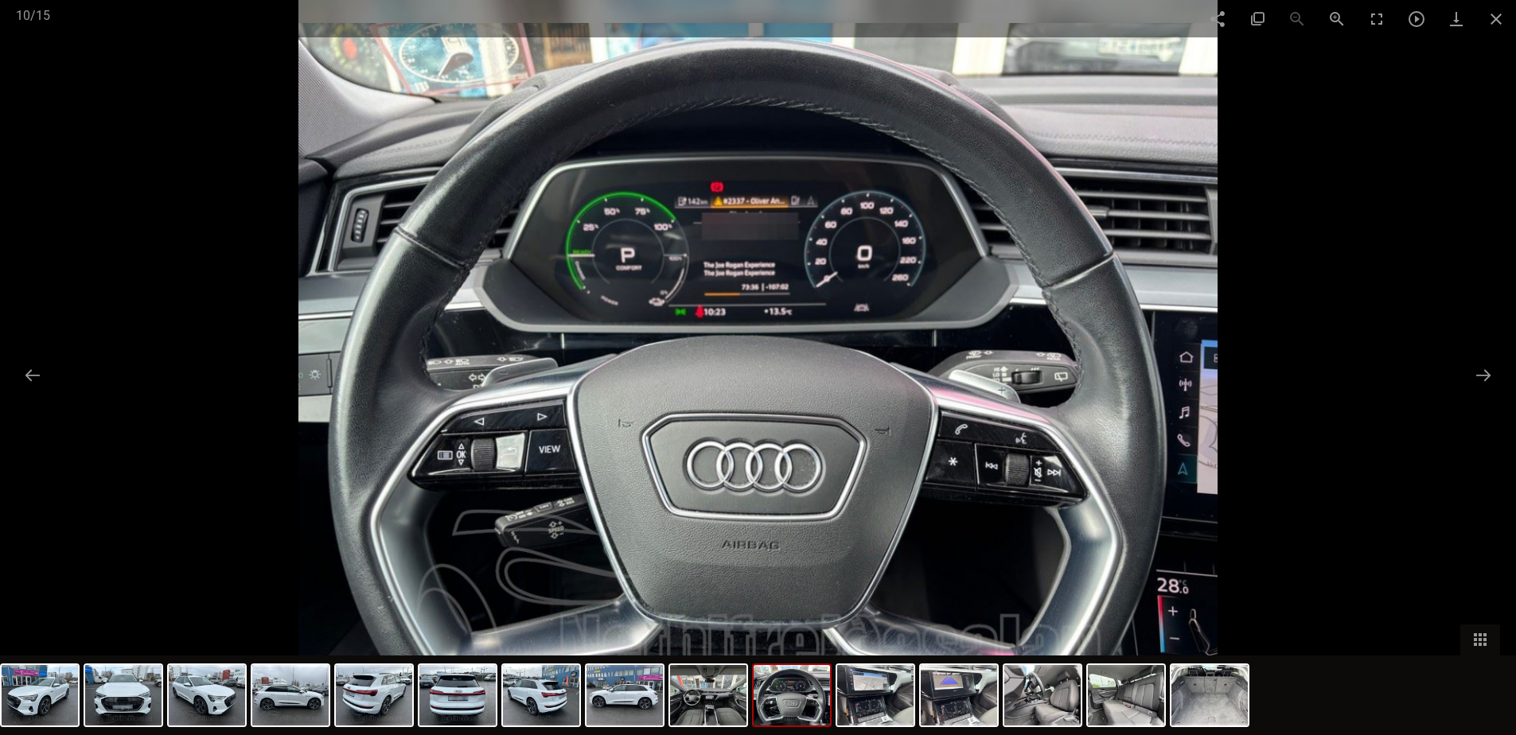
click at [1480, 377] on button at bounding box center [1482, 375] width 33 height 31
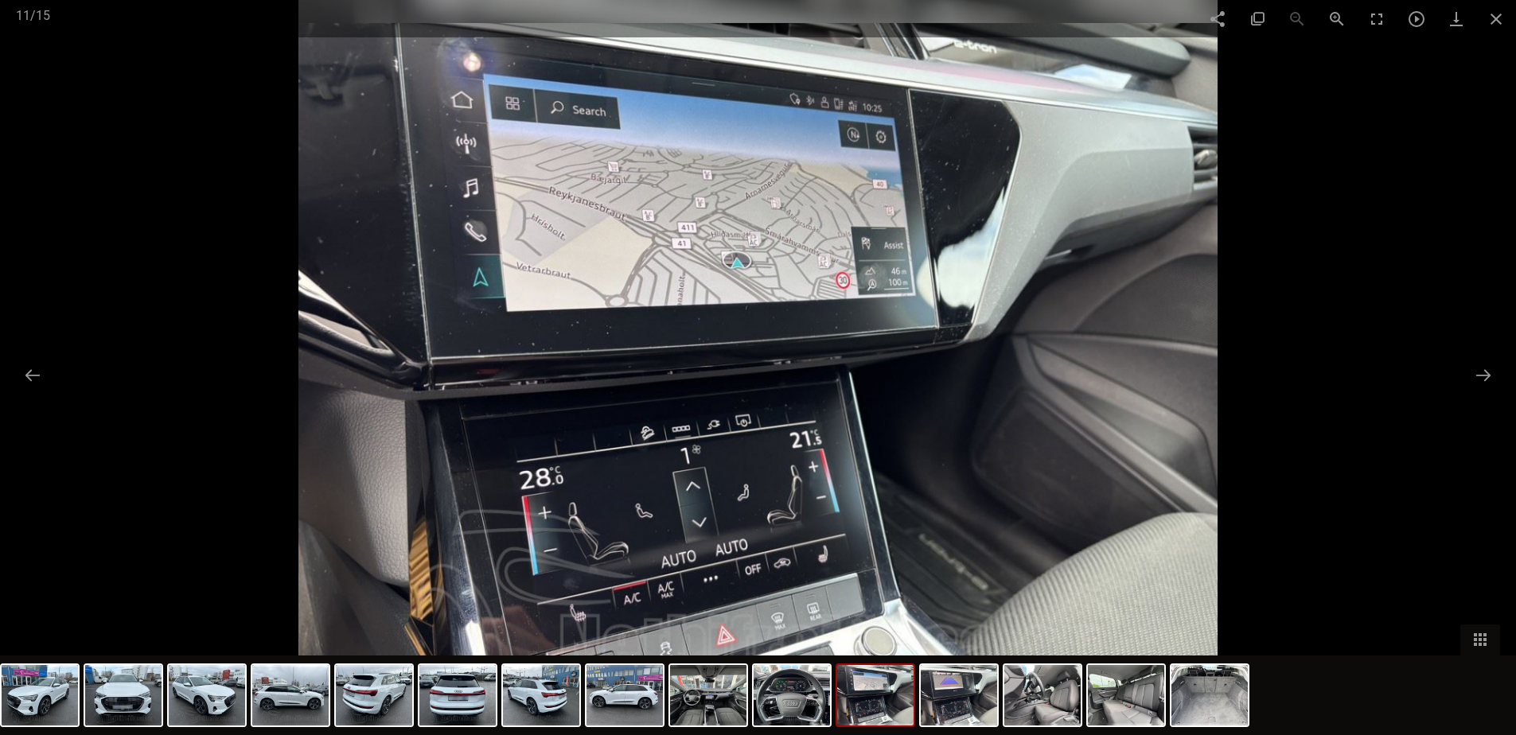
click at [1480, 377] on button at bounding box center [1482, 375] width 33 height 31
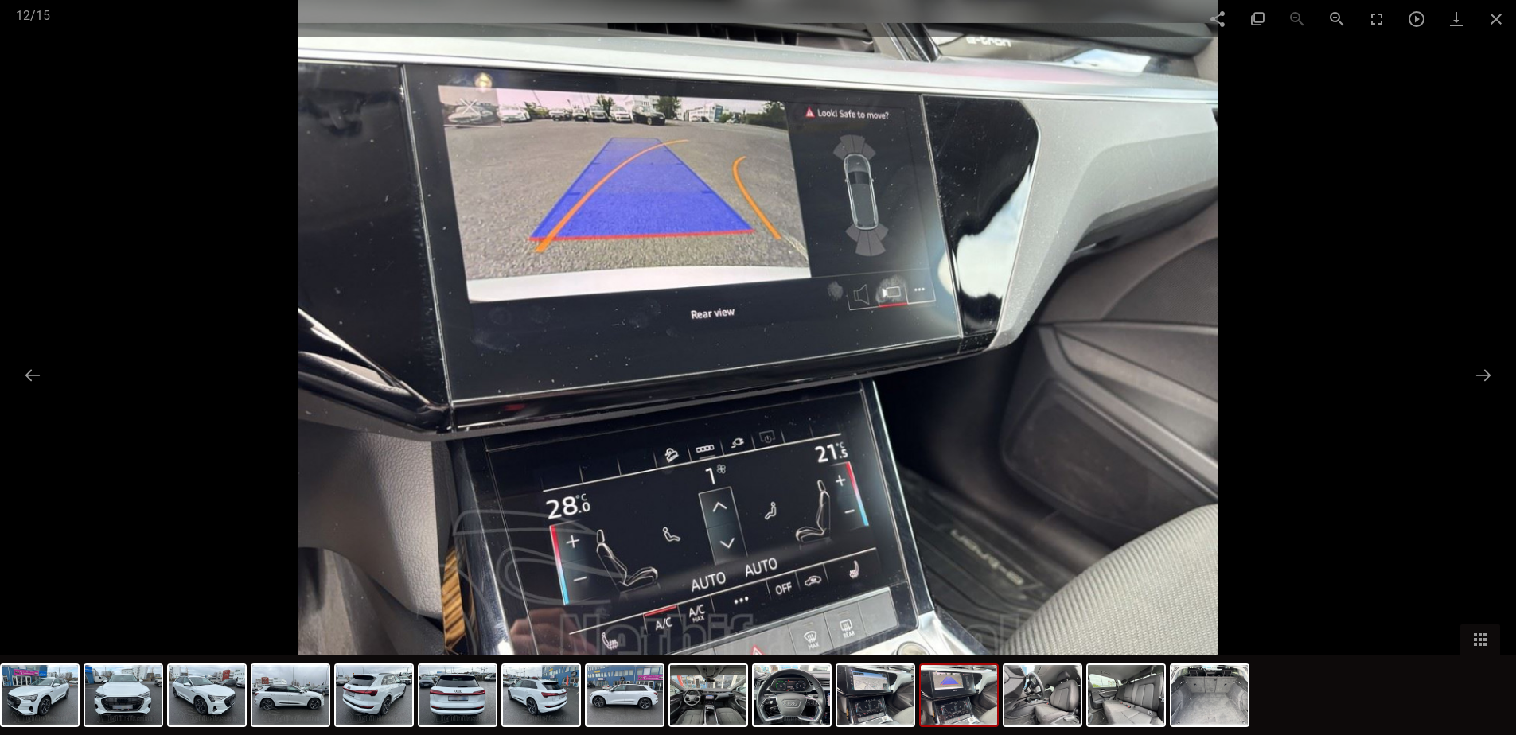
click at [1480, 377] on button at bounding box center [1482, 375] width 33 height 31
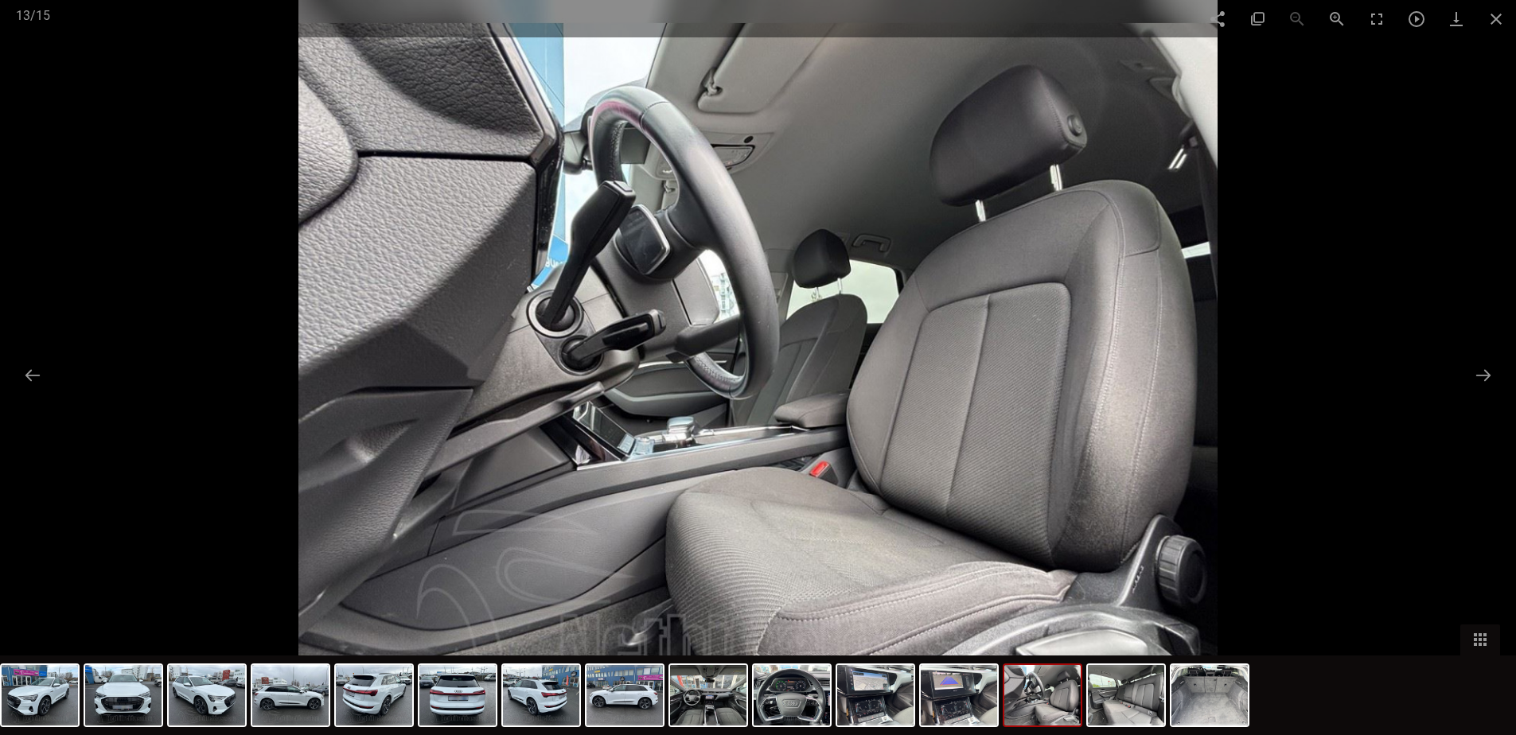
click at [1480, 377] on button at bounding box center [1482, 375] width 33 height 31
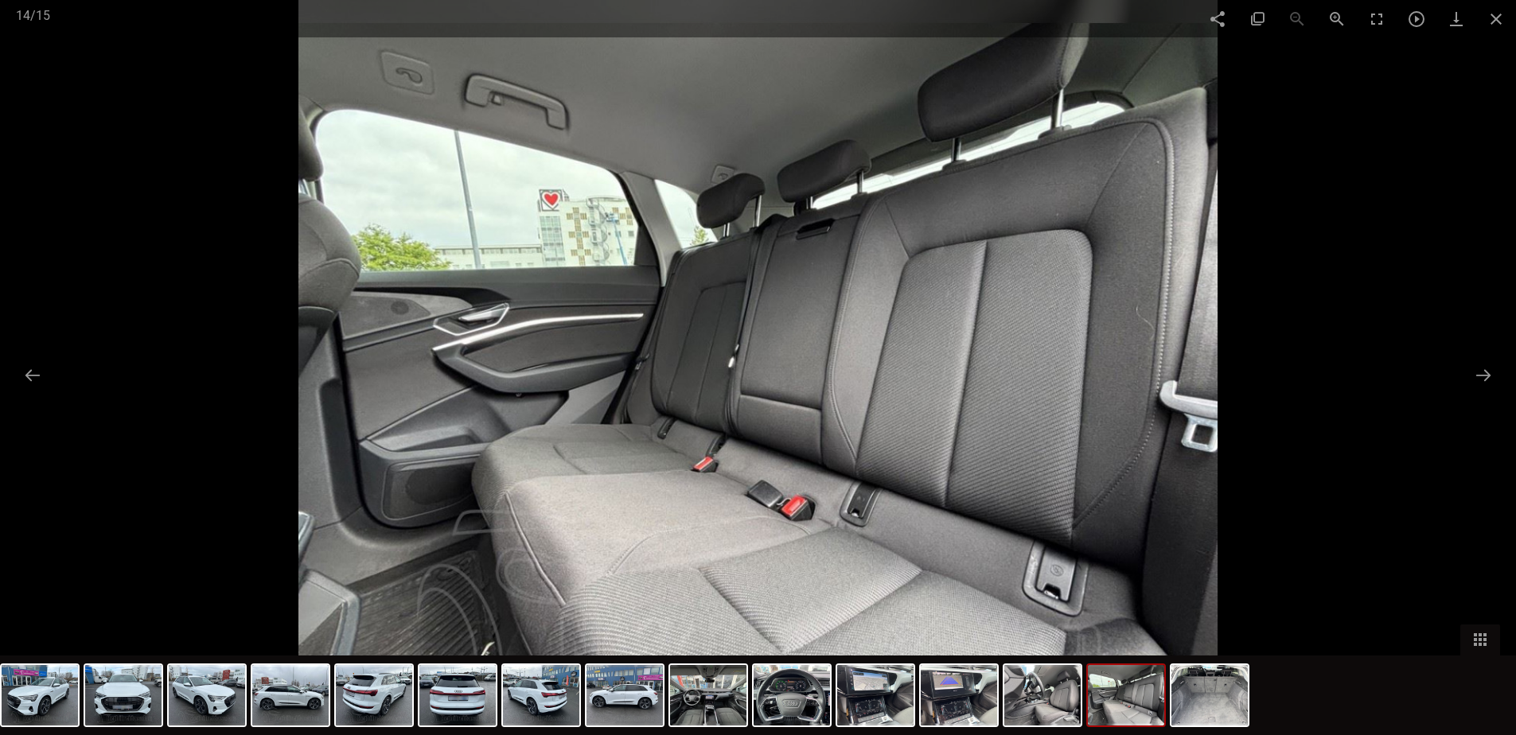
click at [1498, 19] on span at bounding box center [1496, 18] width 40 height 37
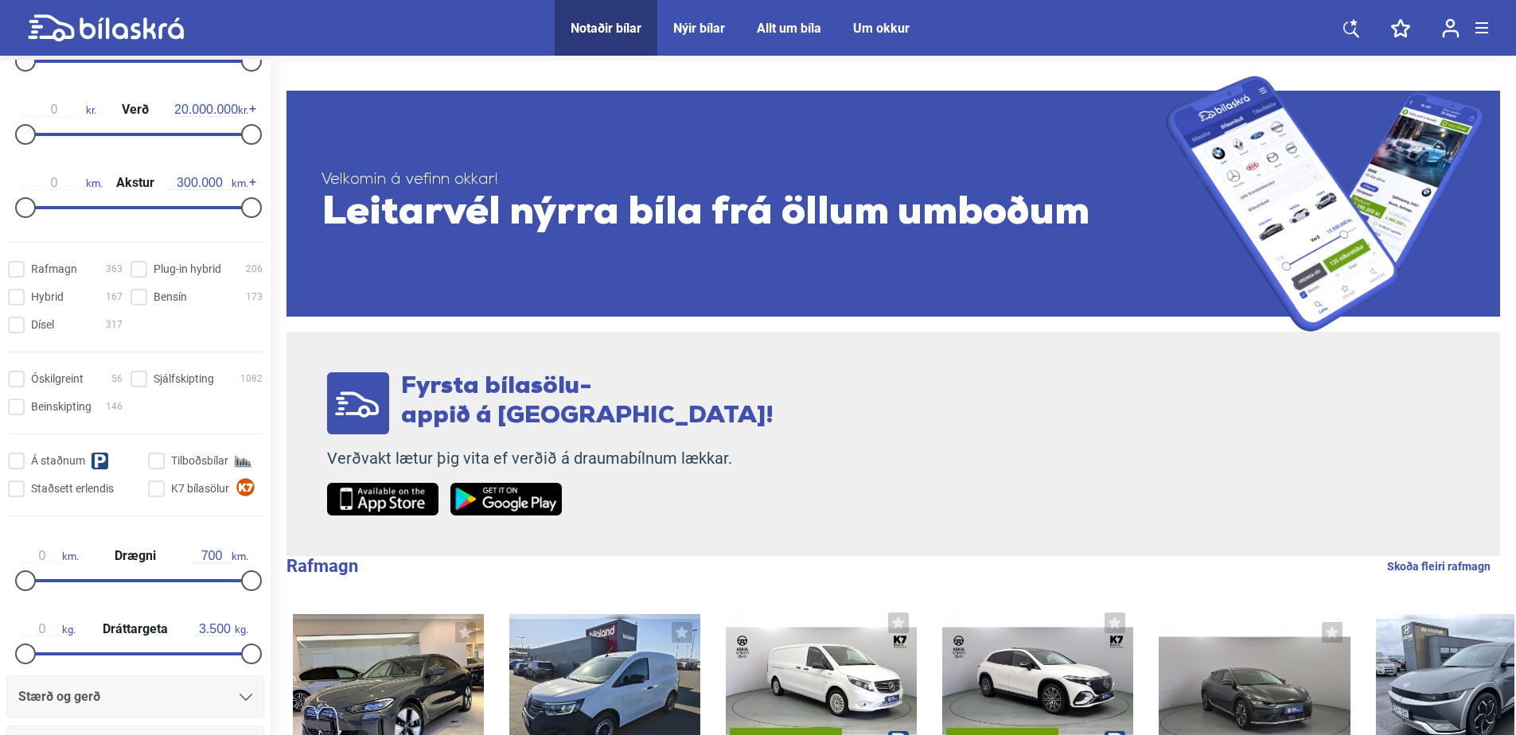
scroll to position [318, 0]
